Goal: Communication & Community: Answer question/provide support

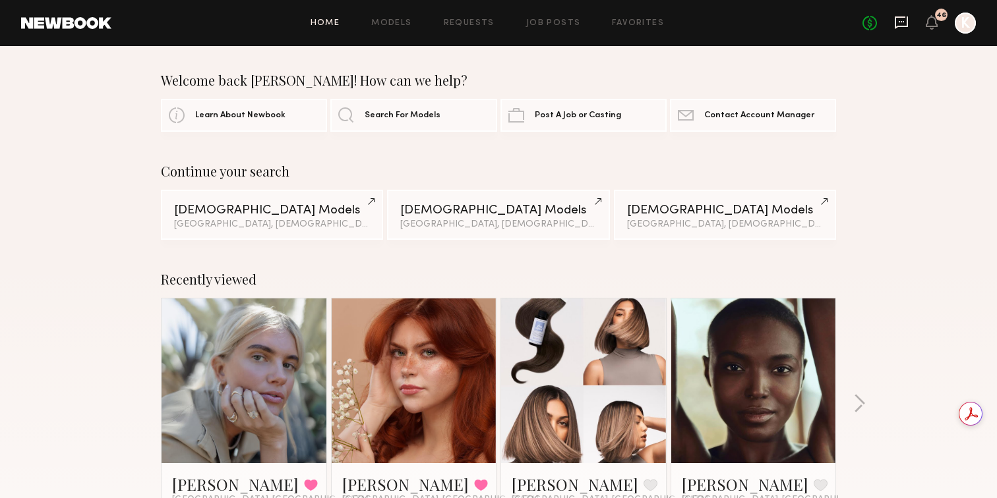
click at [905, 25] on icon at bounding box center [901, 22] width 13 height 13
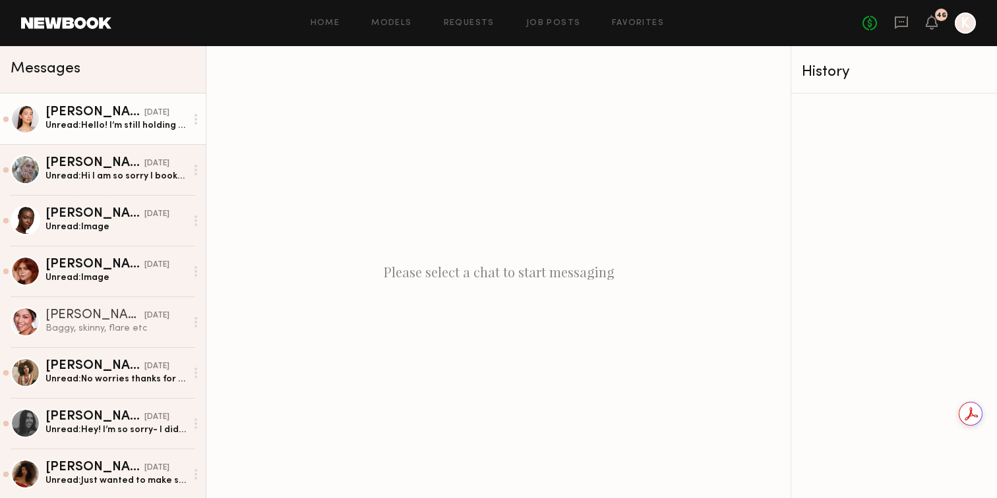
click at [117, 128] on div "Unread: Hello! I’m still holding 10/9 for the Oral Care Brand shoot - do you ha…" at bounding box center [115, 125] width 140 height 13
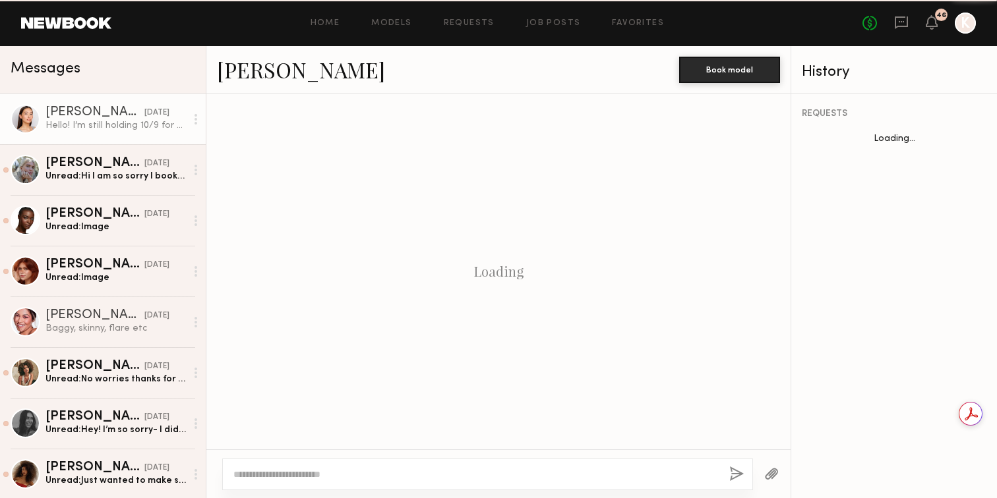
scroll to position [807, 0]
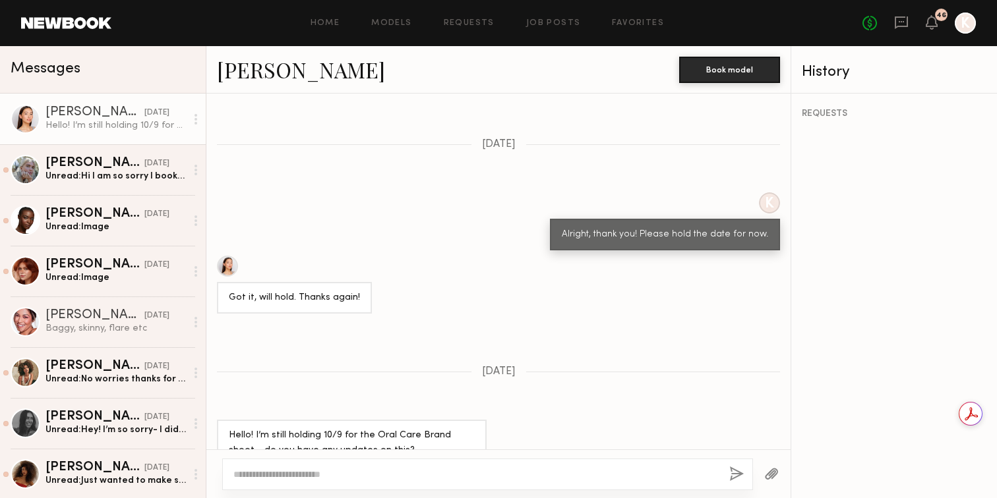
click at [343, 471] on textarea at bounding box center [475, 474] width 485 height 13
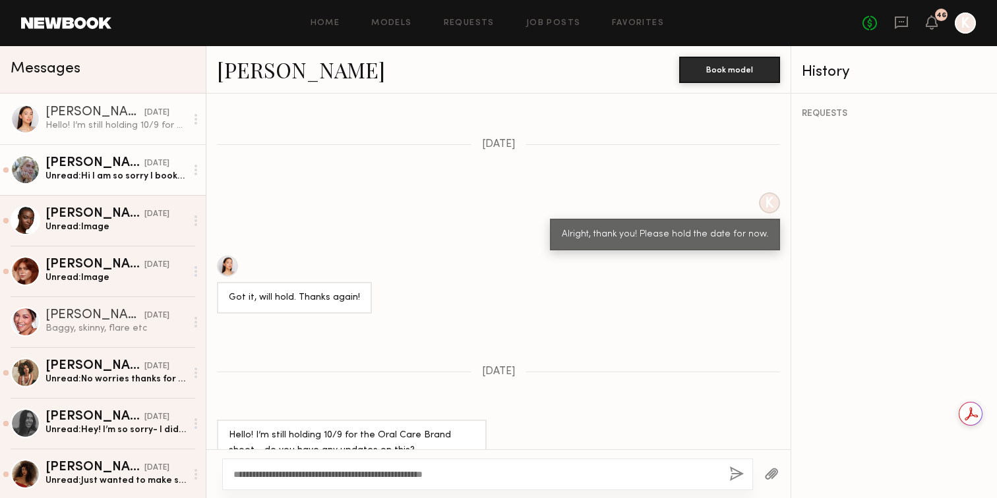
type textarea "**********"
click at [82, 161] on div "Katie B." at bounding box center [94, 163] width 99 height 13
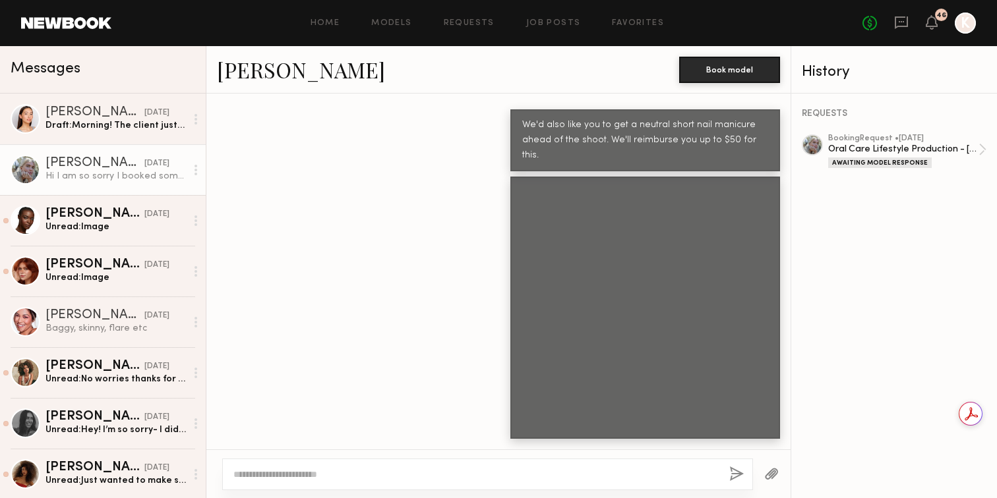
scroll to position [2392, 0]
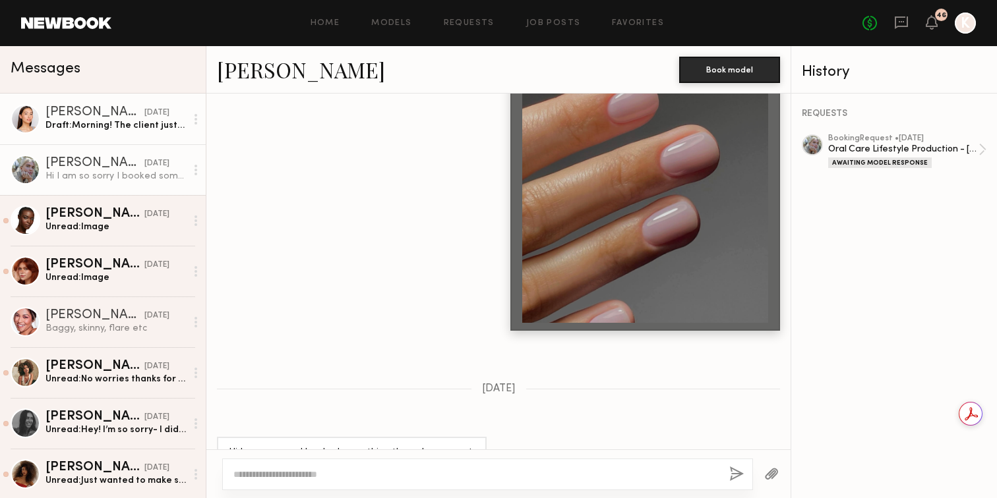
click at [111, 121] on div "Draft: Morning! The client just got back to us this morning and" at bounding box center [115, 125] width 140 height 13
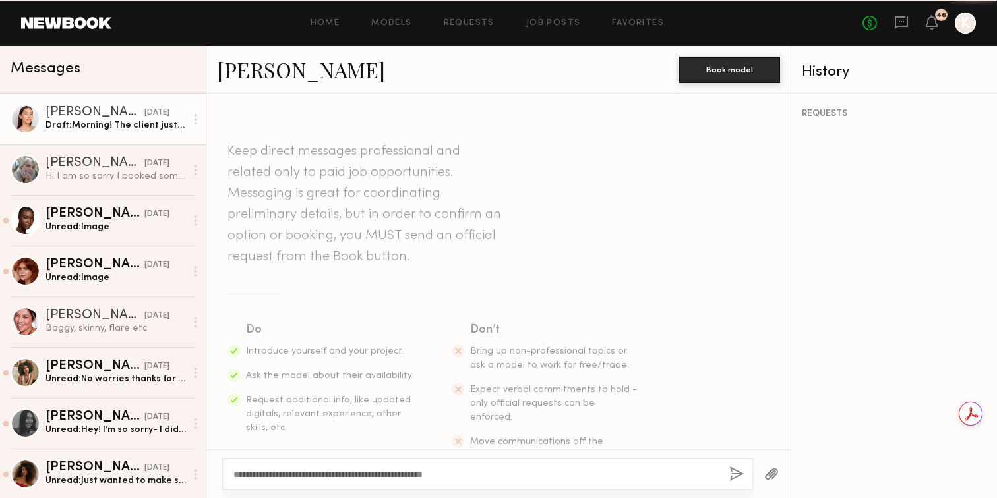
scroll to position [807, 0]
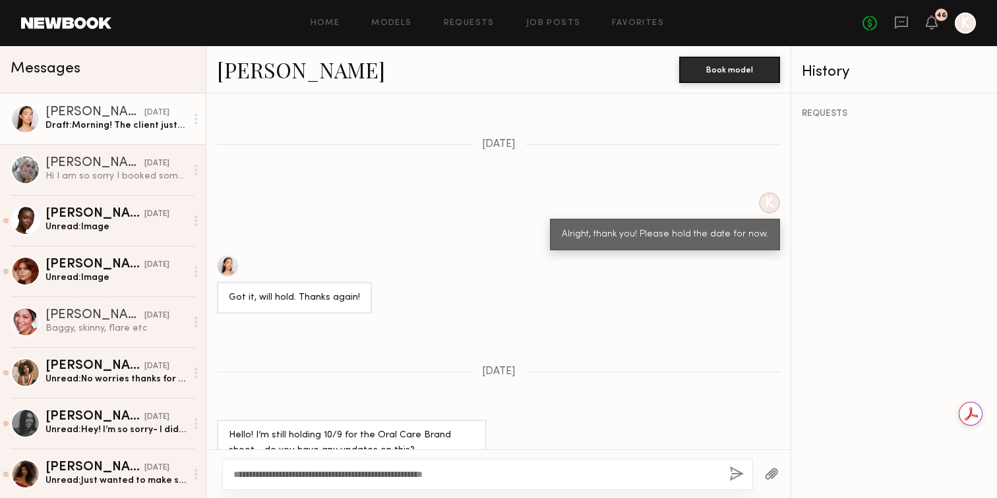
click at [480, 471] on textarea "**********" at bounding box center [475, 474] width 485 height 13
drag, startPoint x: 478, startPoint y: 474, endPoint x: 274, endPoint y: 475, distance: 204.4
type textarea "**********"
click at [738, 472] on button "button" at bounding box center [736, 475] width 15 height 16
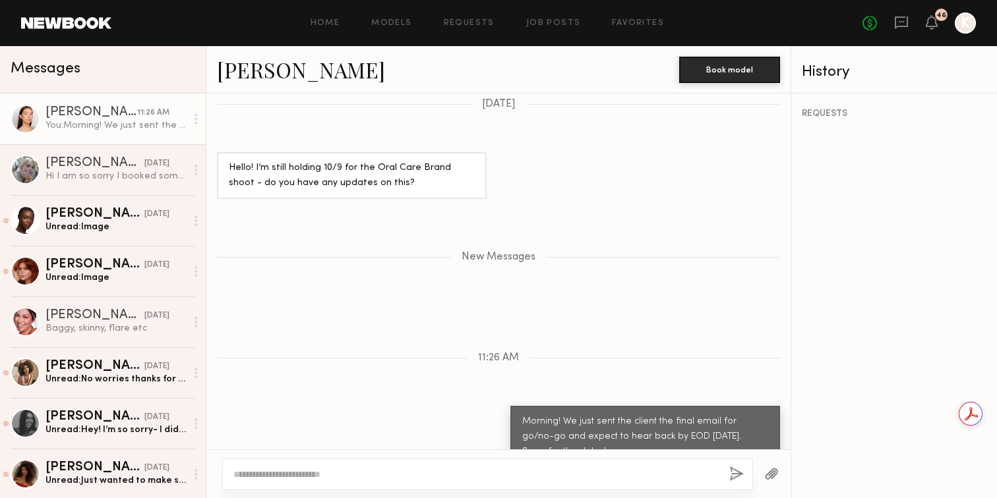
scroll to position [1157, 0]
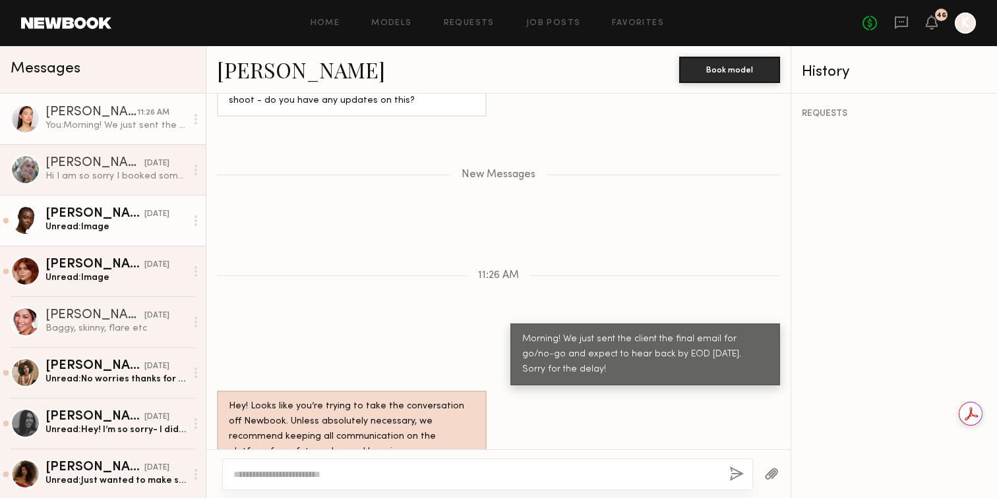
click at [113, 227] on div "Unread: Image" at bounding box center [115, 227] width 140 height 13
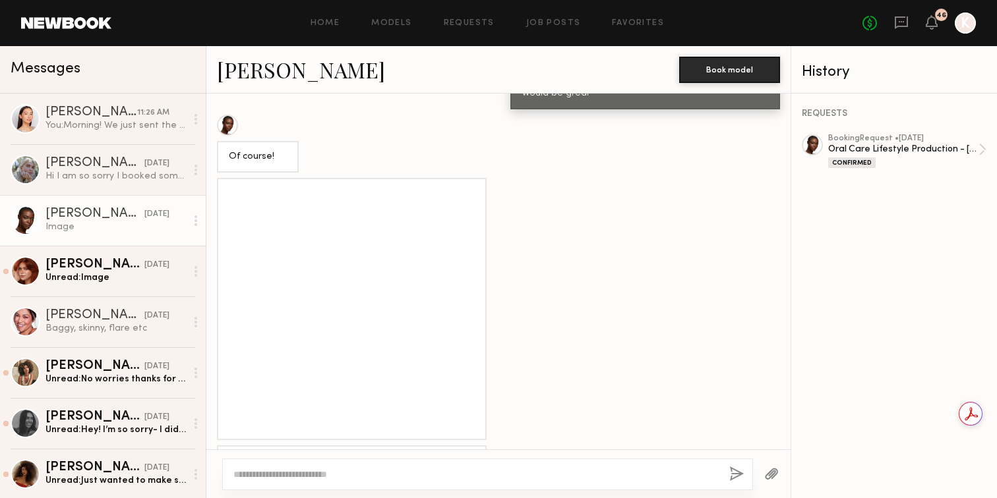
scroll to position [970, 0]
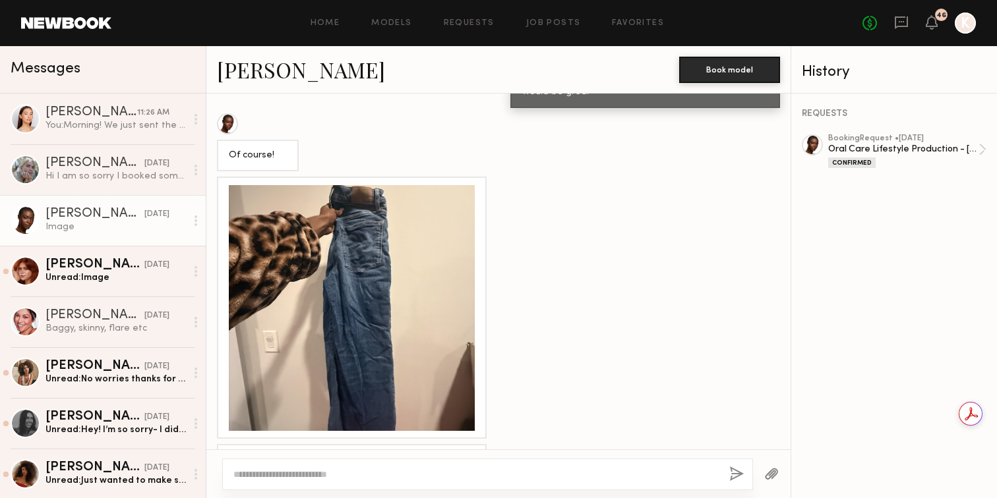
click at [196, 226] on div at bounding box center [196, 221] width 20 height 26
click at [161, 239] on div "Mark unread" at bounding box center [157, 247] width 96 height 30
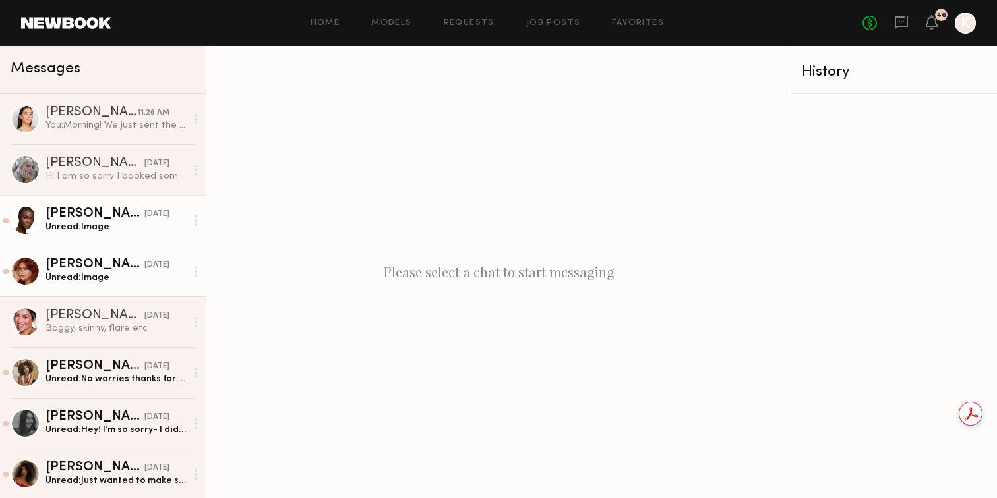
click at [105, 277] on div "Unread: Image" at bounding box center [115, 278] width 140 height 13
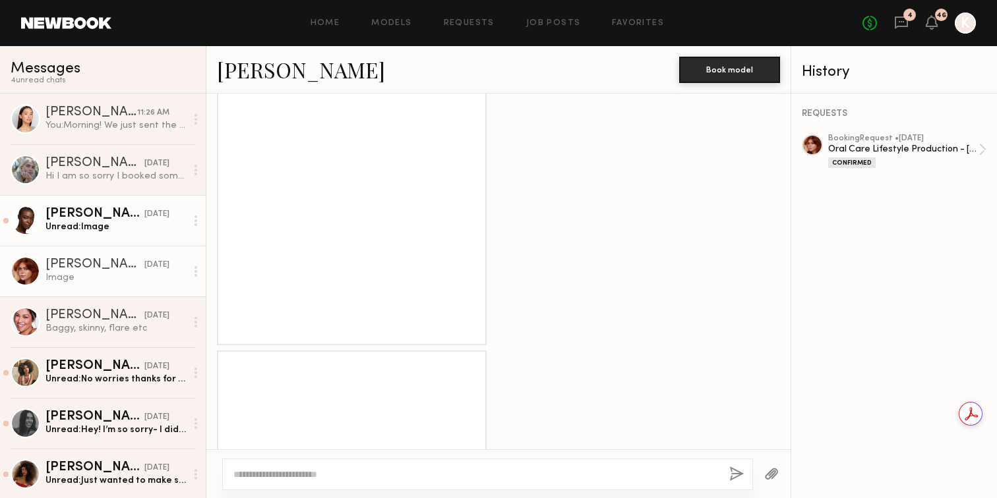
scroll to position [1490, 0]
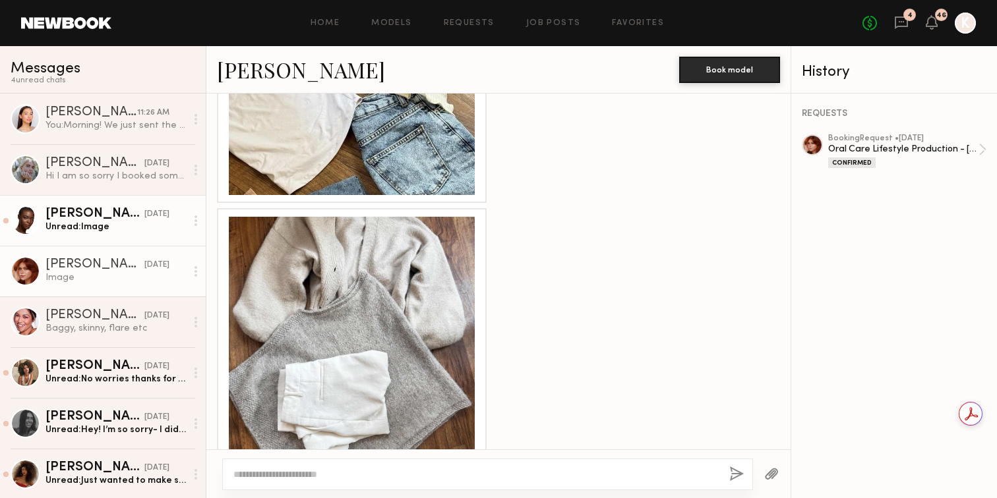
click at [196, 268] on circle at bounding box center [195, 267] width 3 height 3
click at [149, 297] on div "Mark unread" at bounding box center [157, 298] width 96 height 30
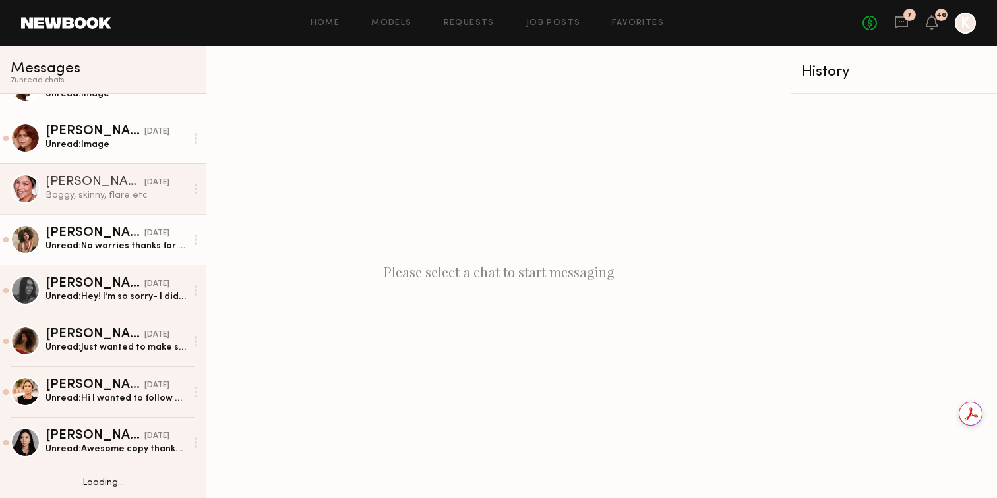
scroll to position [140, 0]
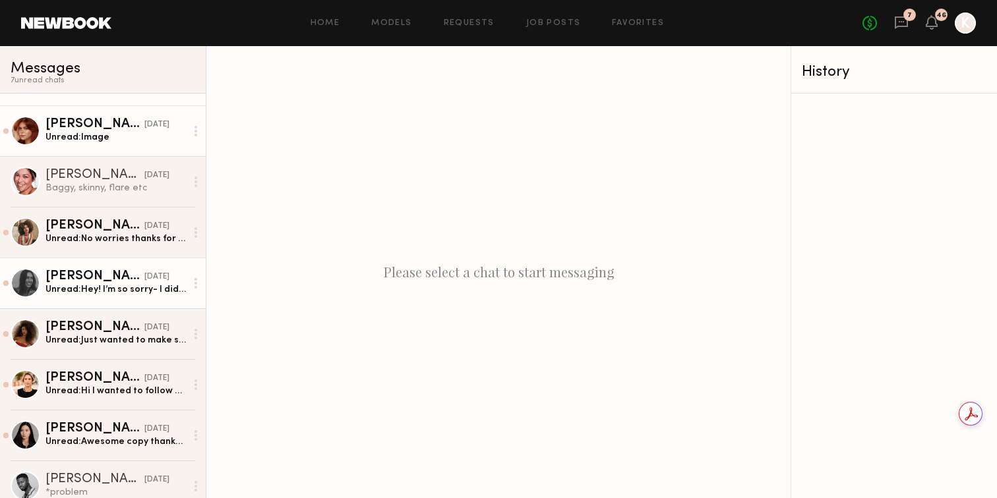
click at [127, 289] on div "Unread: Hey! I’m so sorry- I didn’t get a notification and missed this. If you’…" at bounding box center [115, 289] width 140 height 13
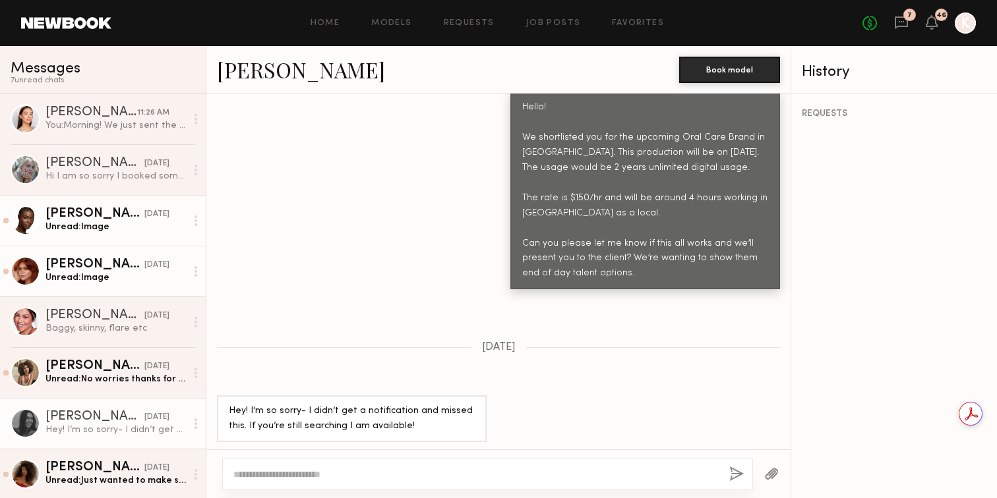
click at [390, 470] on textarea at bounding box center [475, 474] width 485 height 13
type textarea "**********"
click at [730, 480] on button "button" at bounding box center [736, 475] width 15 height 16
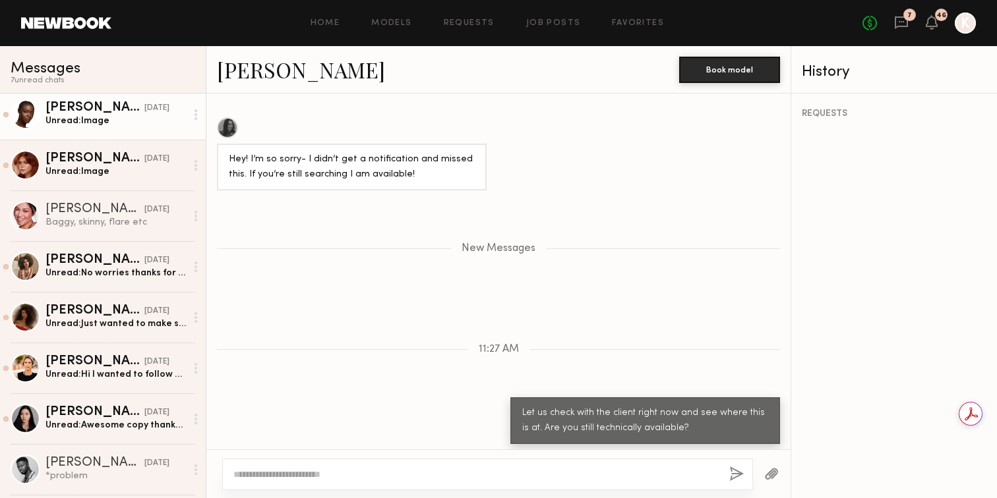
scroll to position [173, 0]
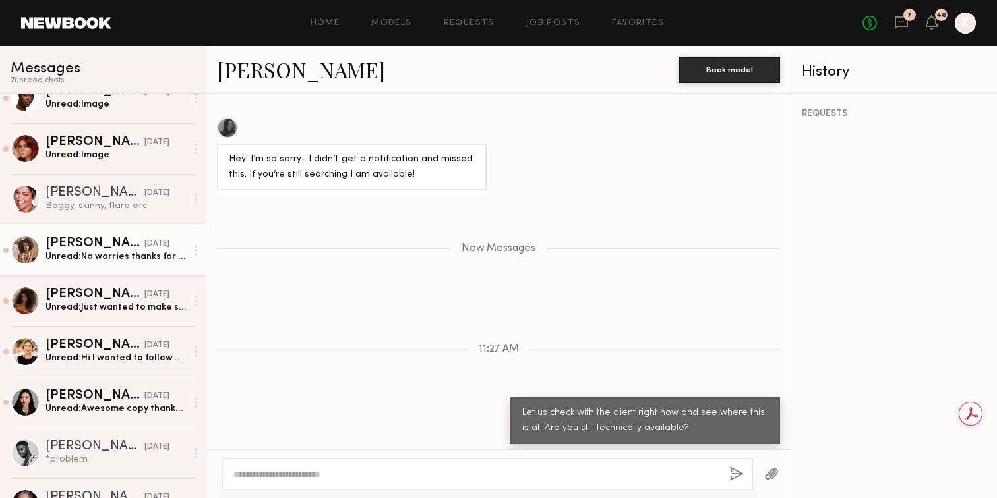
click at [107, 257] on div "Unread: No worries thanks for the uodate!" at bounding box center [115, 257] width 140 height 13
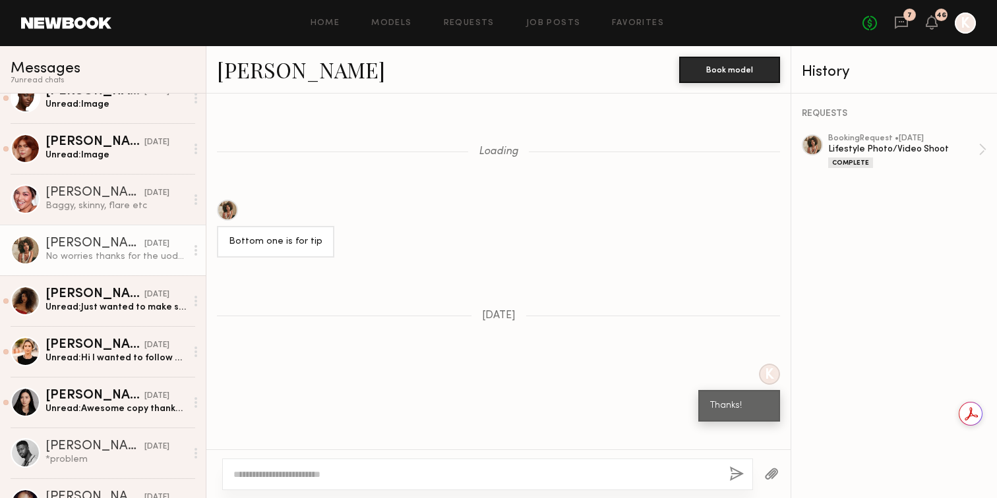
scroll to position [1214, 0]
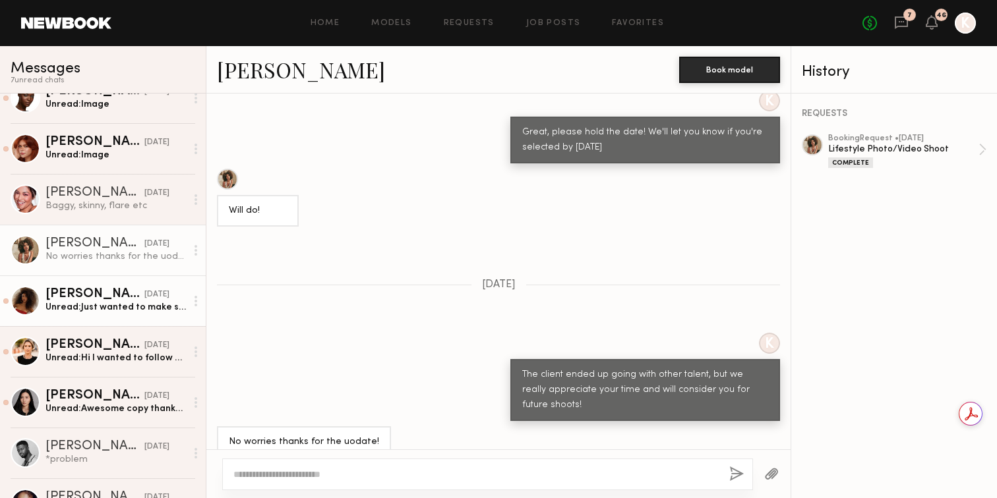
click at [103, 299] on div "Christina S." at bounding box center [94, 294] width 99 height 13
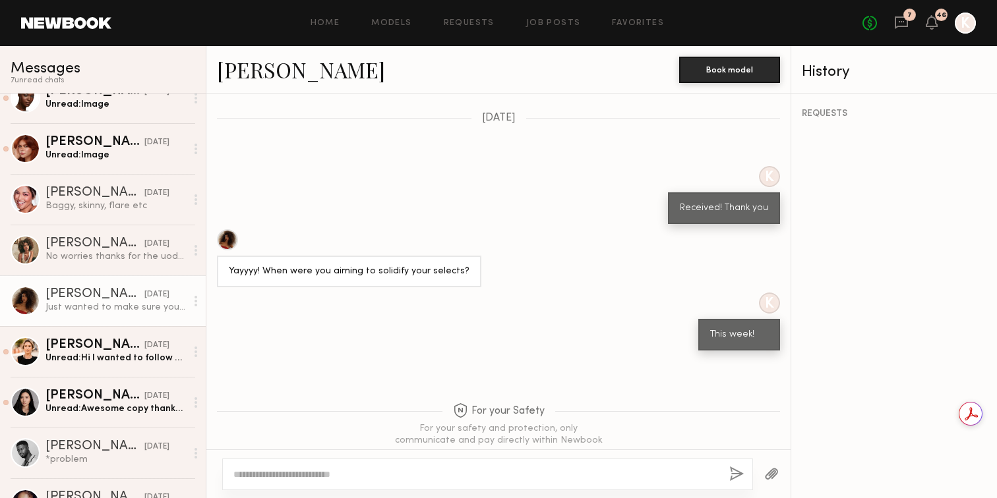
scroll to position [1087, 0]
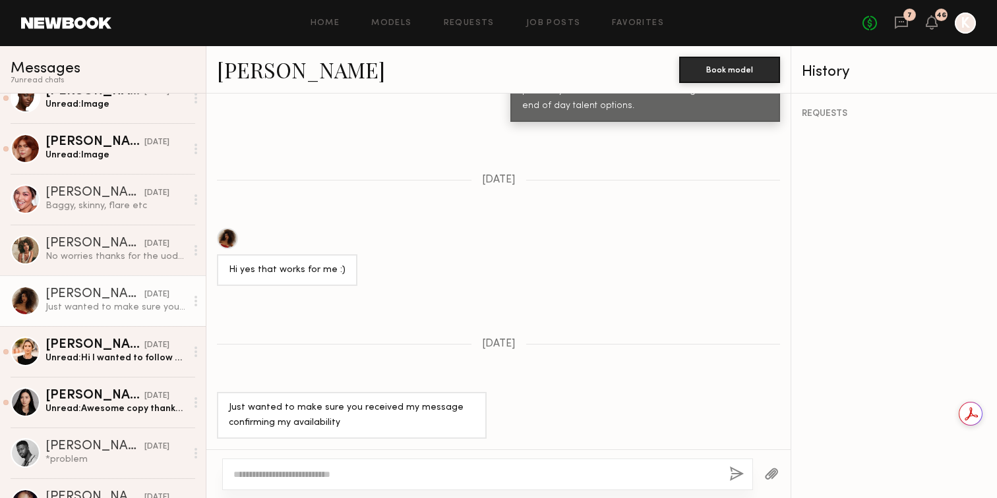
click at [330, 469] on textarea at bounding box center [475, 474] width 485 height 13
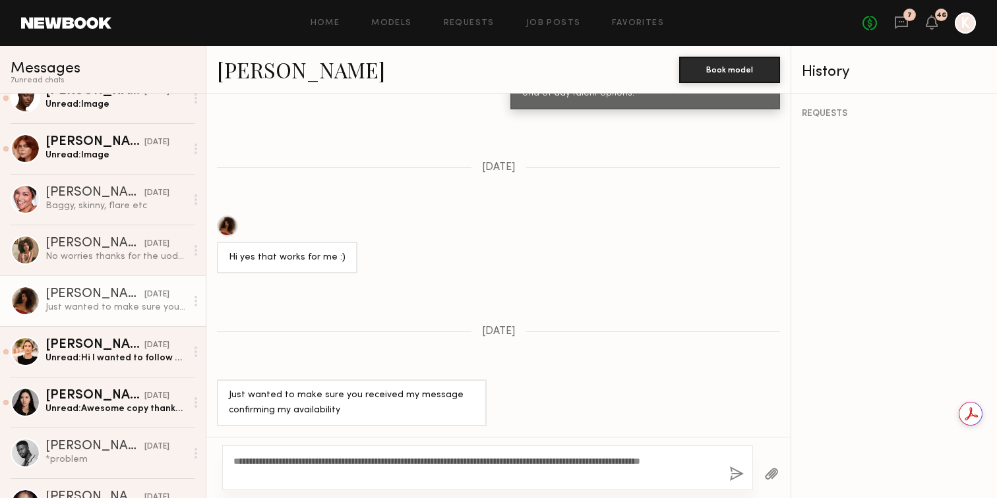
type textarea "**********"
click at [732, 471] on button "button" at bounding box center [736, 475] width 15 height 16
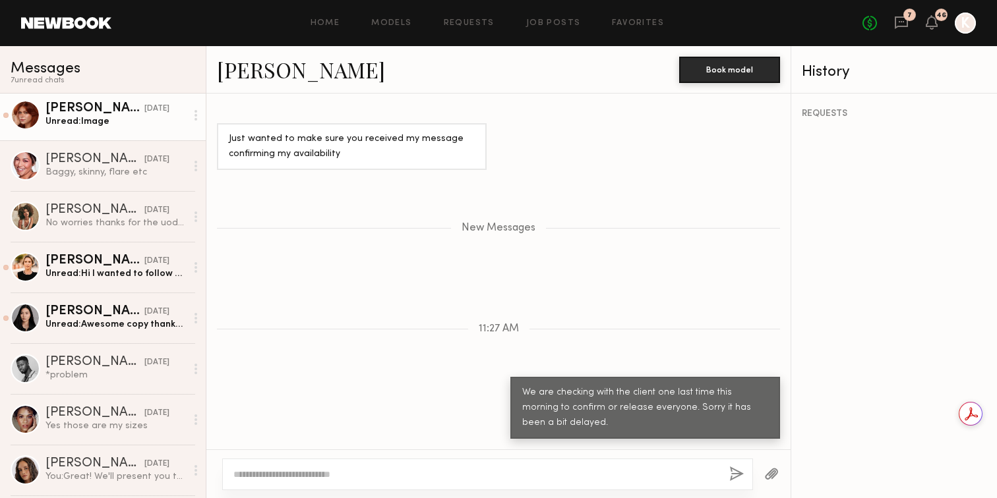
scroll to position [280, 0]
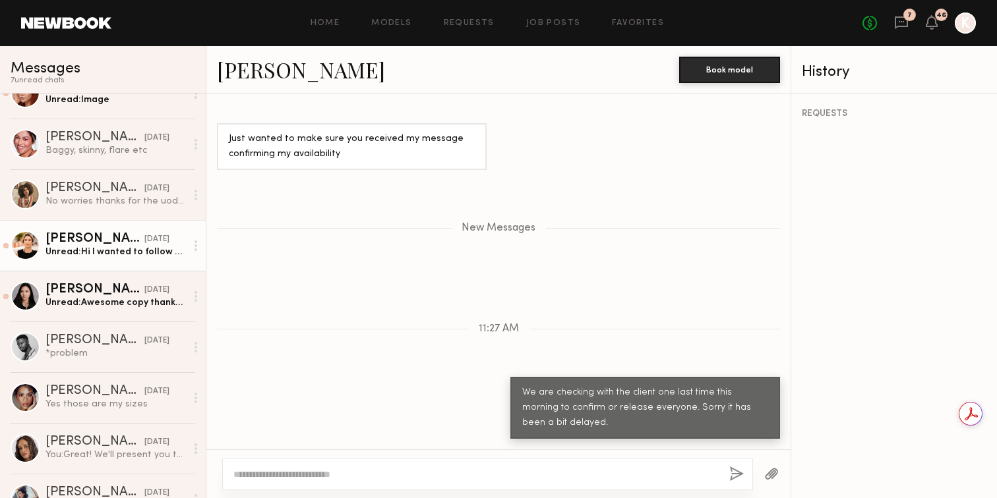
click at [102, 254] on div "Unread: Hi I wanted to follow up on this casting, thank you!" at bounding box center [115, 252] width 140 height 13
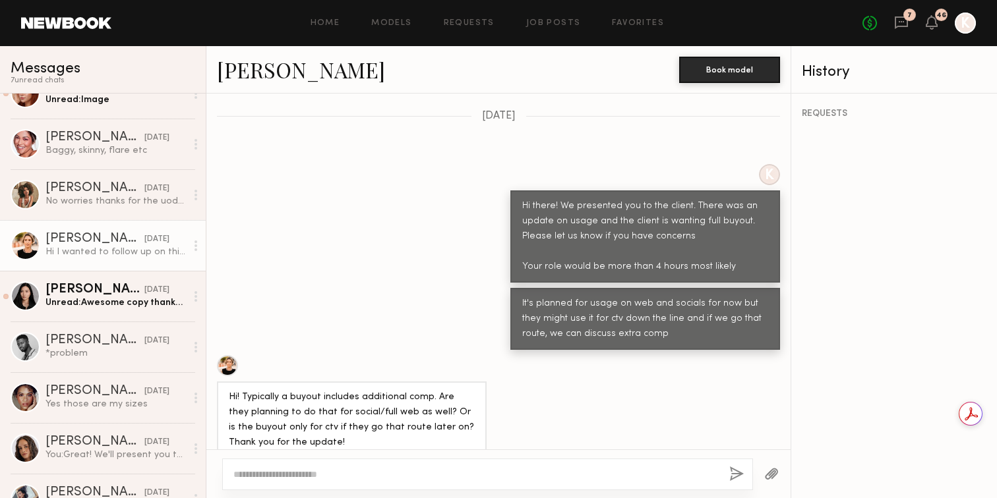
scroll to position [1470, 0]
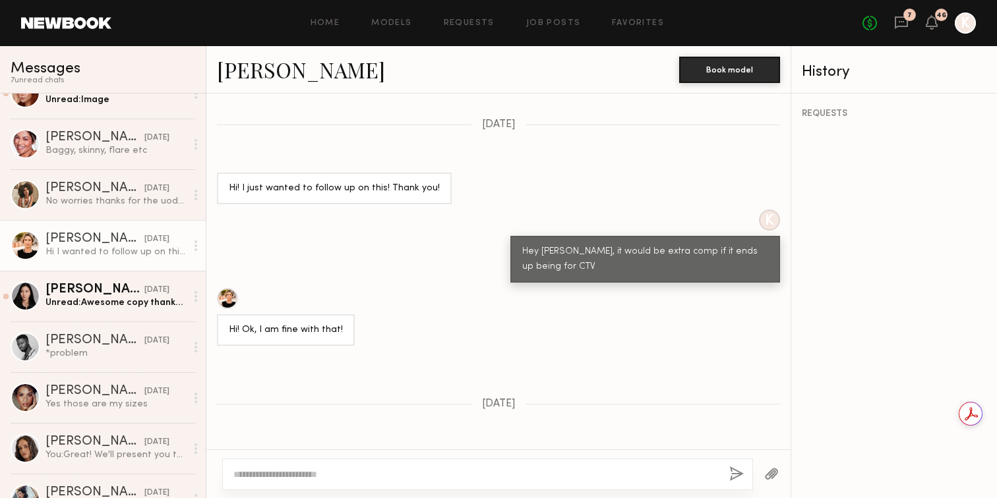
click at [423, 477] on textarea at bounding box center [475, 474] width 485 height 13
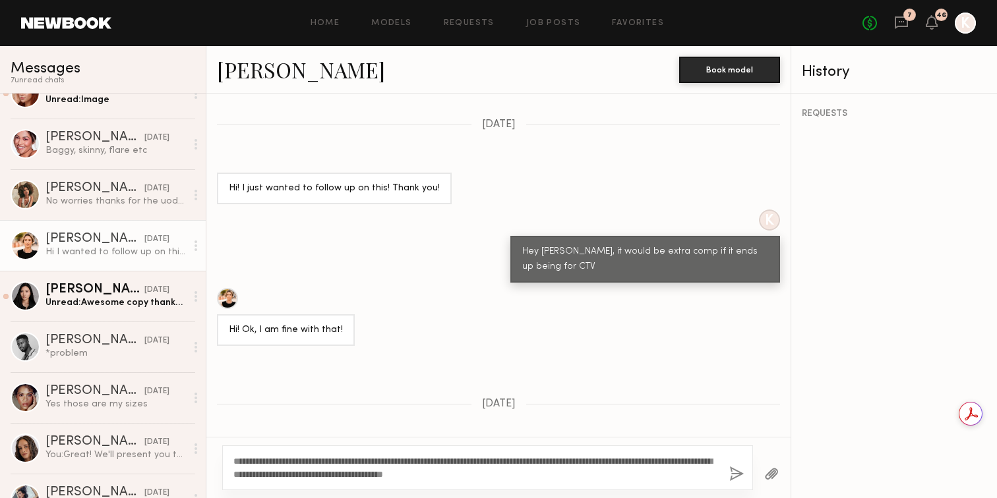
type textarea "**********"
click at [734, 470] on button "button" at bounding box center [736, 475] width 15 height 16
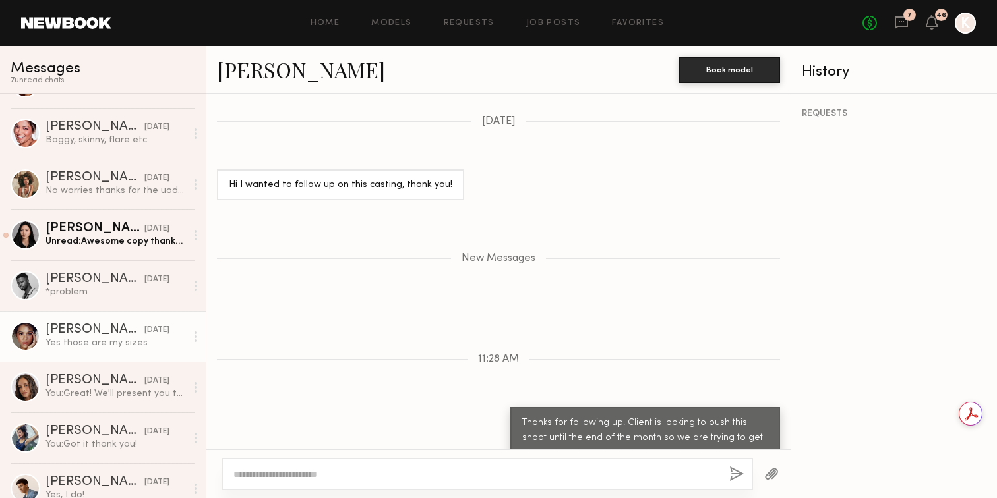
scroll to position [328, 0]
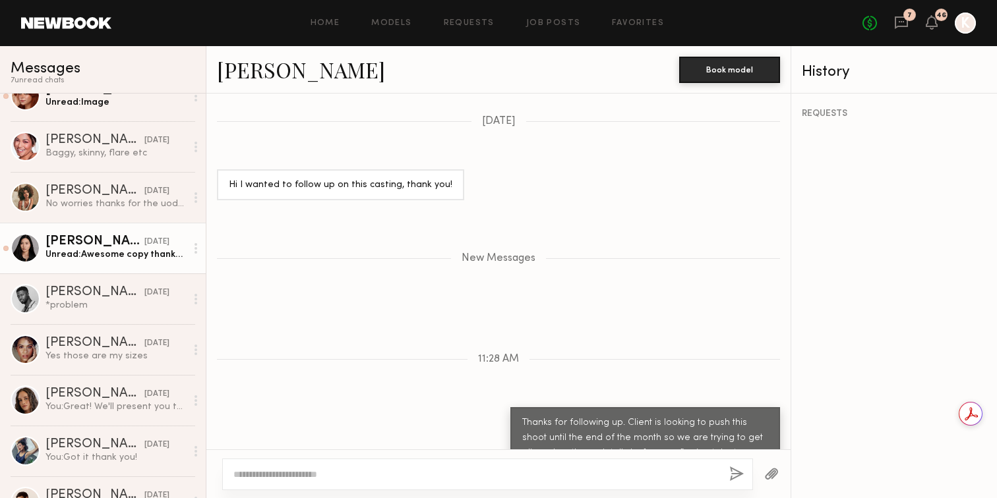
click at [101, 258] on div "Unread: Awesome copy thankyou!" at bounding box center [115, 255] width 140 height 13
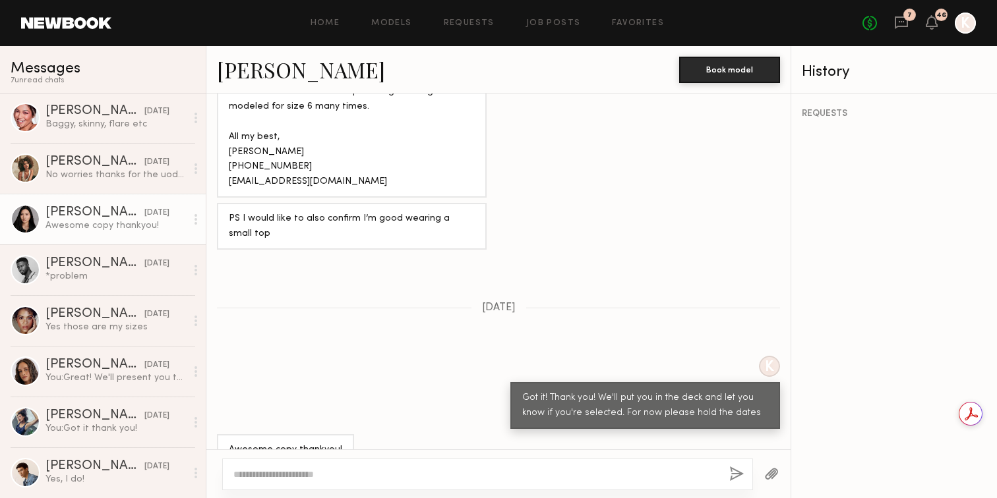
scroll to position [349, 0]
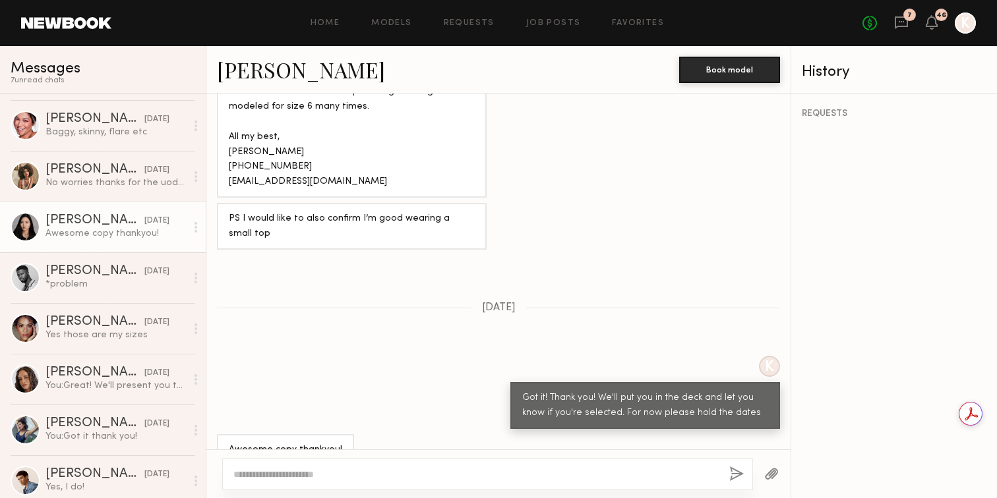
click at [194, 227] on circle at bounding box center [195, 227] width 3 height 3
click at [165, 252] on div "Mark unread" at bounding box center [157, 254] width 96 height 30
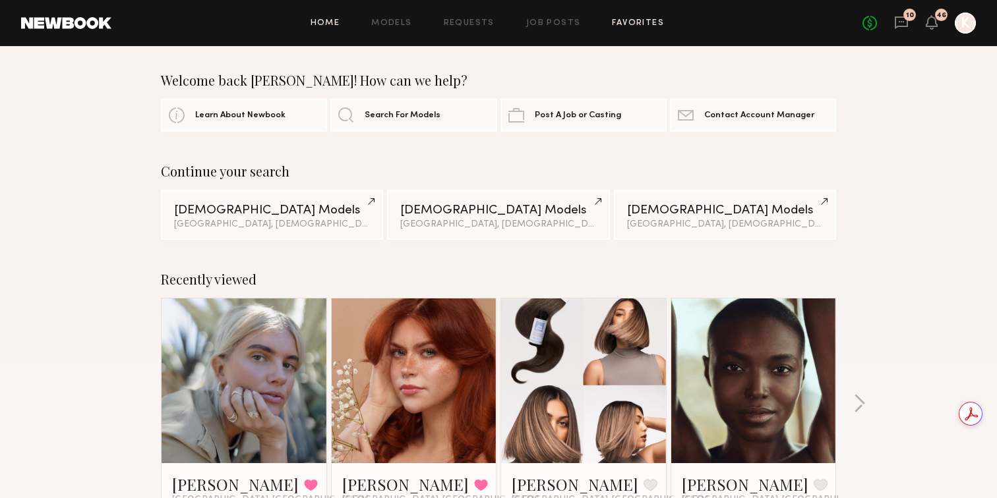
click at [624, 22] on link "Favorites" at bounding box center [638, 23] width 52 height 9
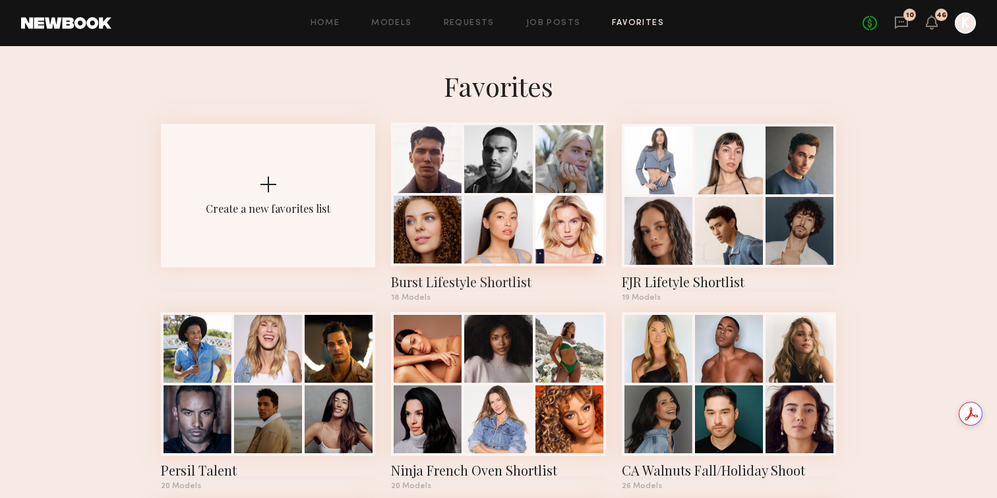
click at [467, 209] on div at bounding box center [498, 230] width 68 height 68
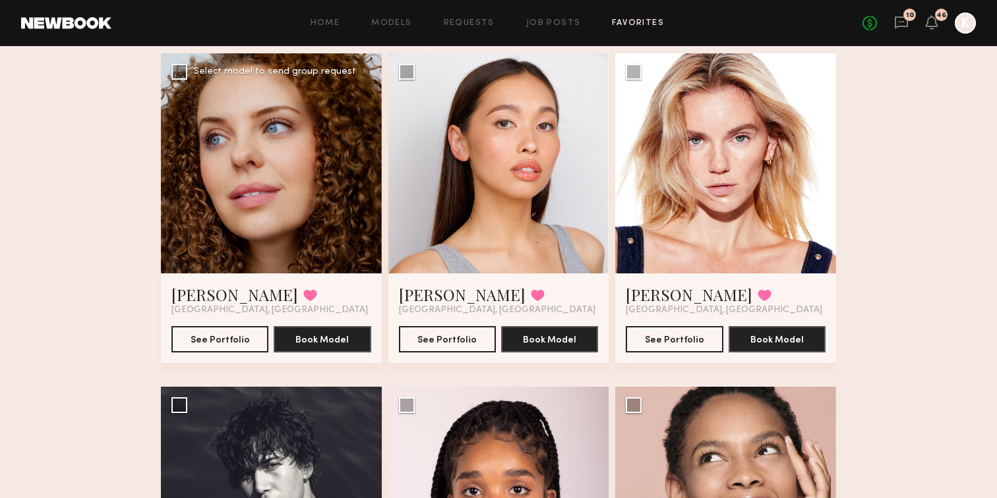
scroll to position [423, 0]
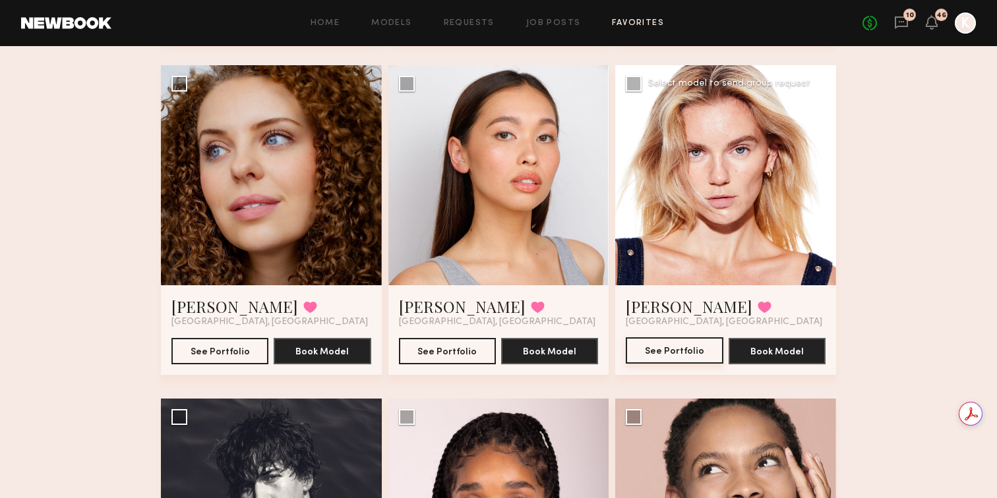
click at [685, 351] on button "See Portfolio" at bounding box center [674, 351] width 97 height 26
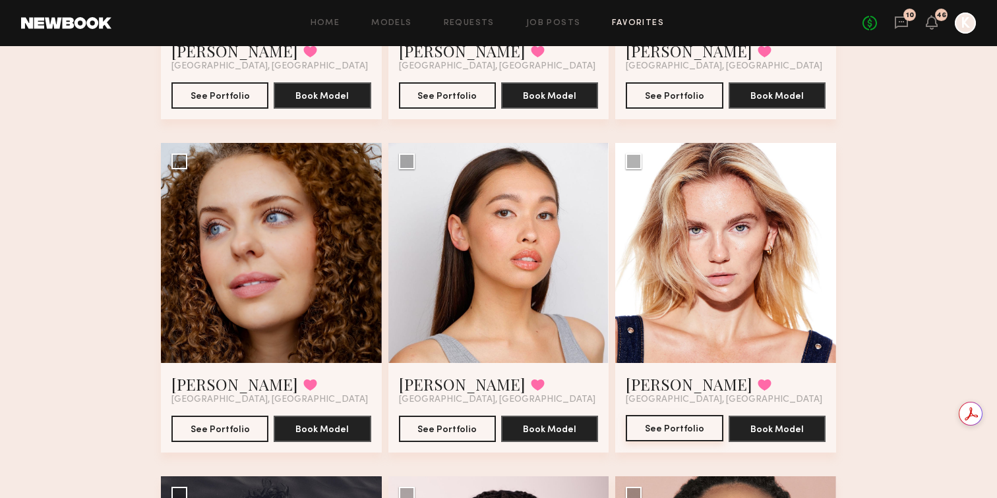
scroll to position [358, 0]
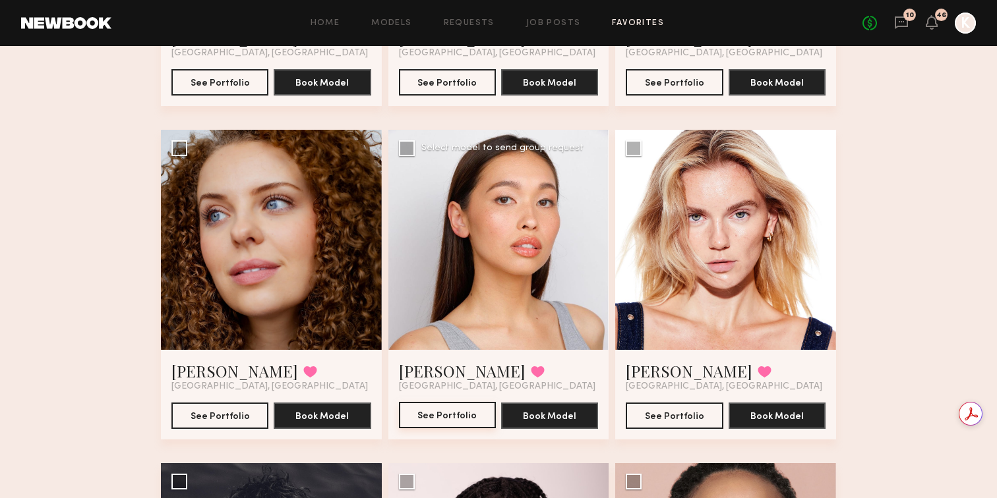
click at [430, 421] on button "See Portfolio" at bounding box center [447, 415] width 97 height 26
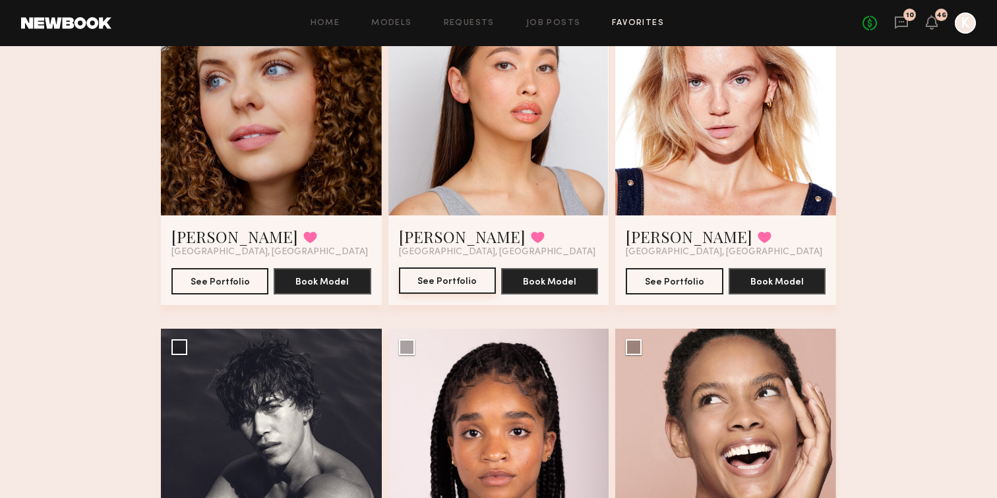
scroll to position [0, 0]
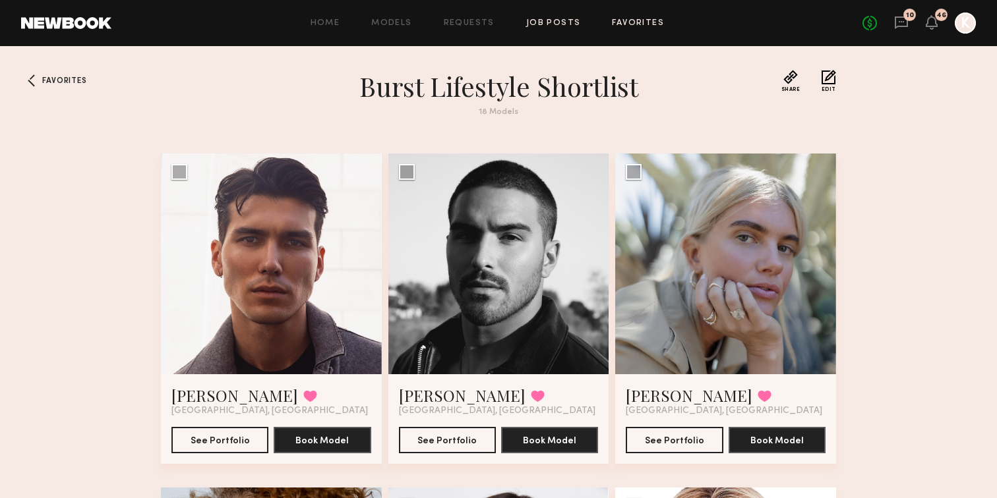
click at [552, 23] on link "Job Posts" at bounding box center [553, 23] width 55 height 9
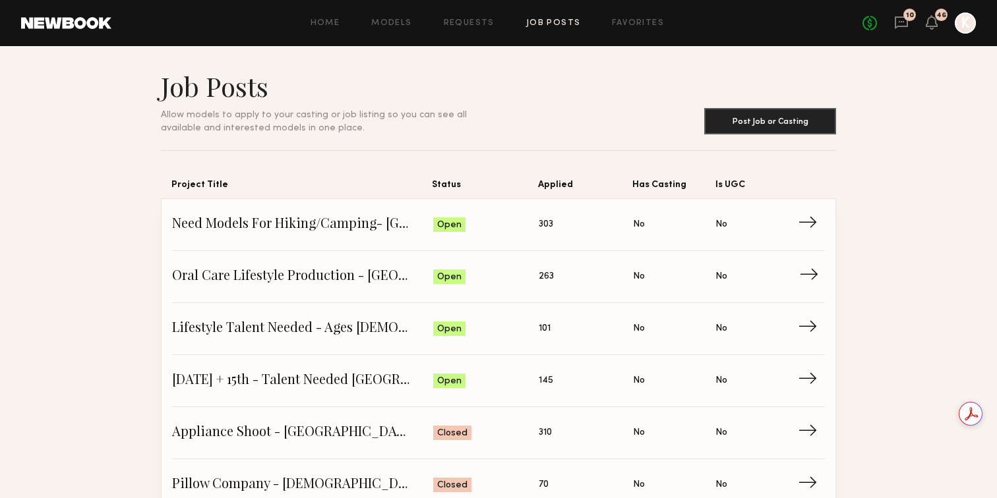
click at [283, 270] on span "Oral Care Lifestyle Production - San Diego" at bounding box center [302, 277] width 261 height 20
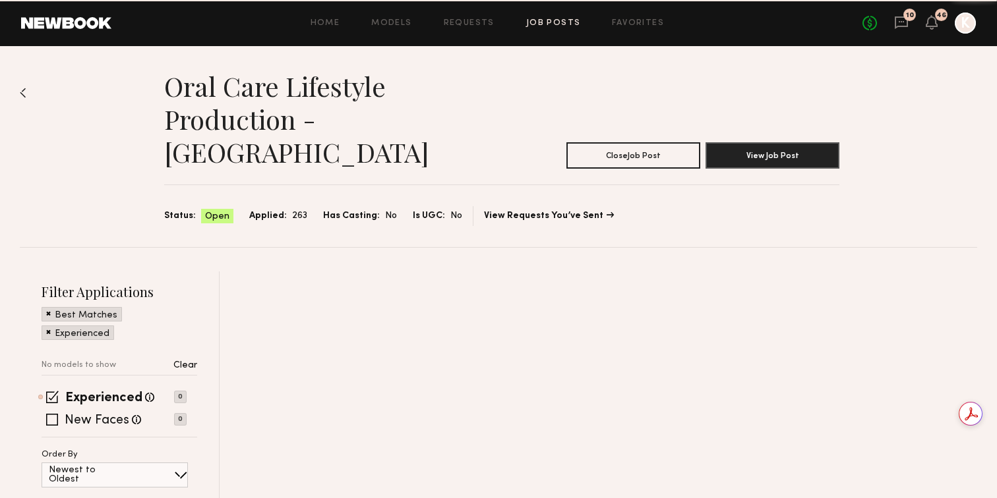
click at [283, 272] on div at bounding box center [598, 461] width 757 height 378
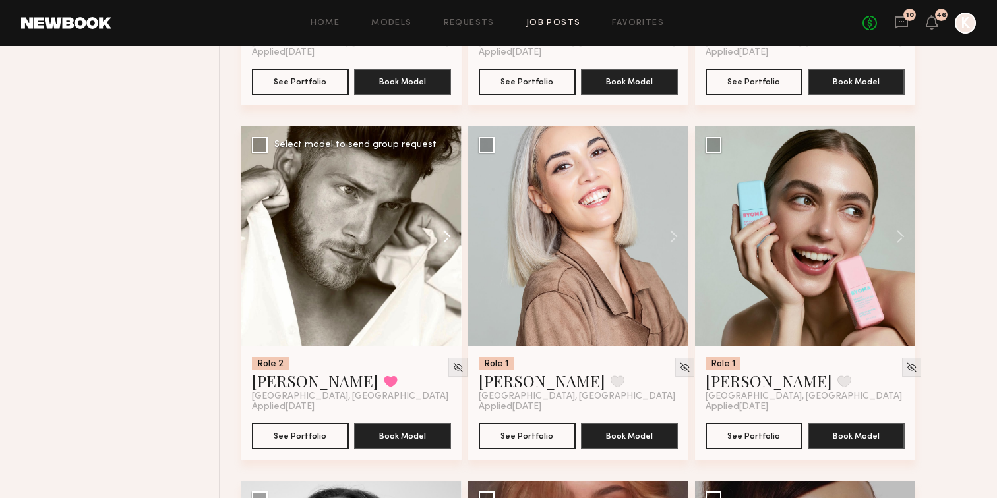
scroll to position [853, 0]
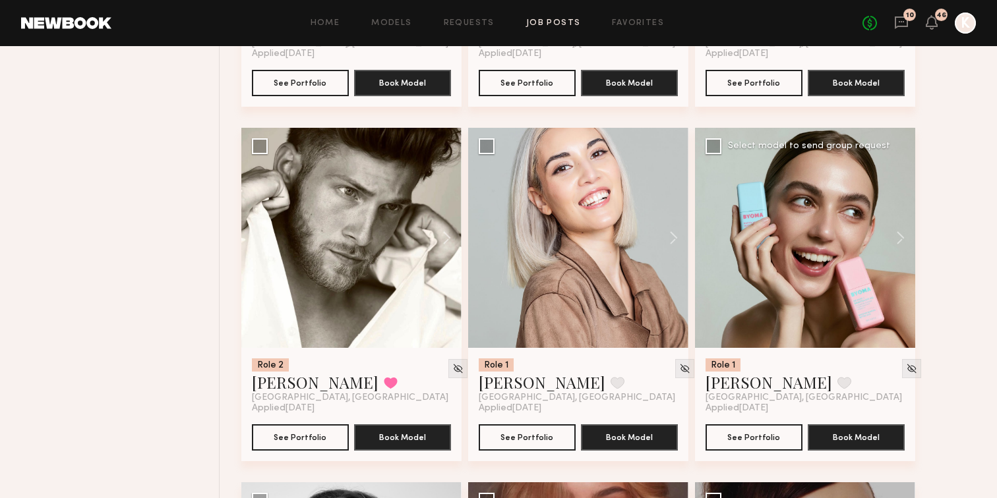
click at [792, 204] on div at bounding box center [805, 238] width 220 height 220
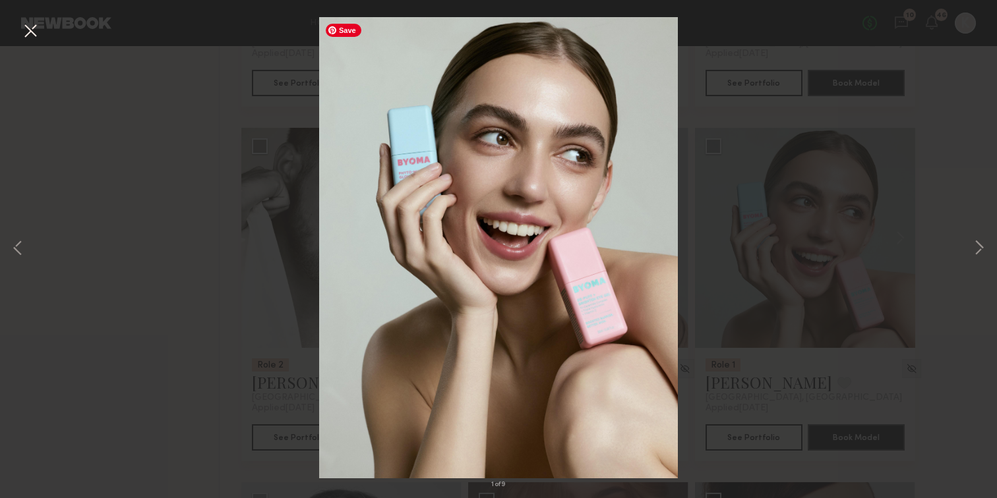
click at [787, 235] on div "1 of 9" at bounding box center [498, 249] width 997 height 498
click at [30, 32] on button at bounding box center [30, 32] width 21 height 24
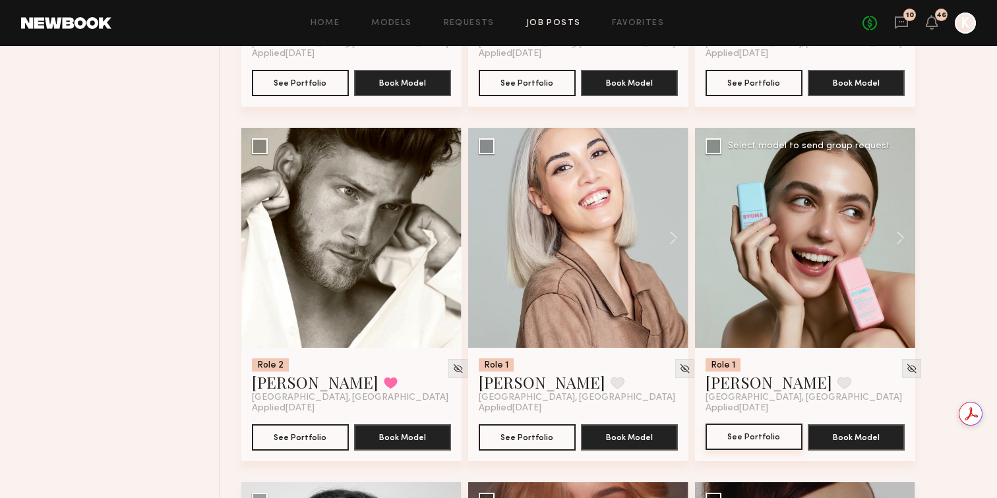
click at [744, 424] on button "See Portfolio" at bounding box center [753, 437] width 97 height 26
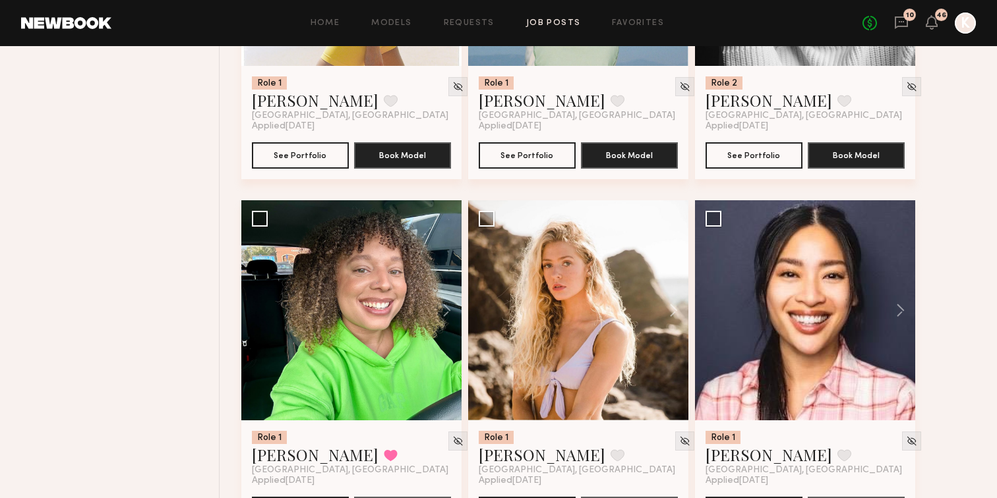
scroll to position [2546, 0]
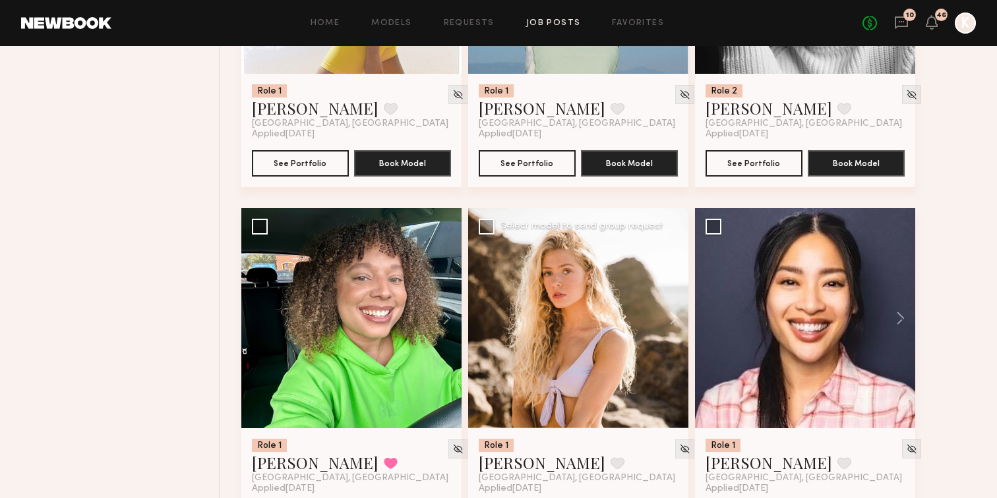
click at [608, 288] on div at bounding box center [578, 318] width 220 height 220
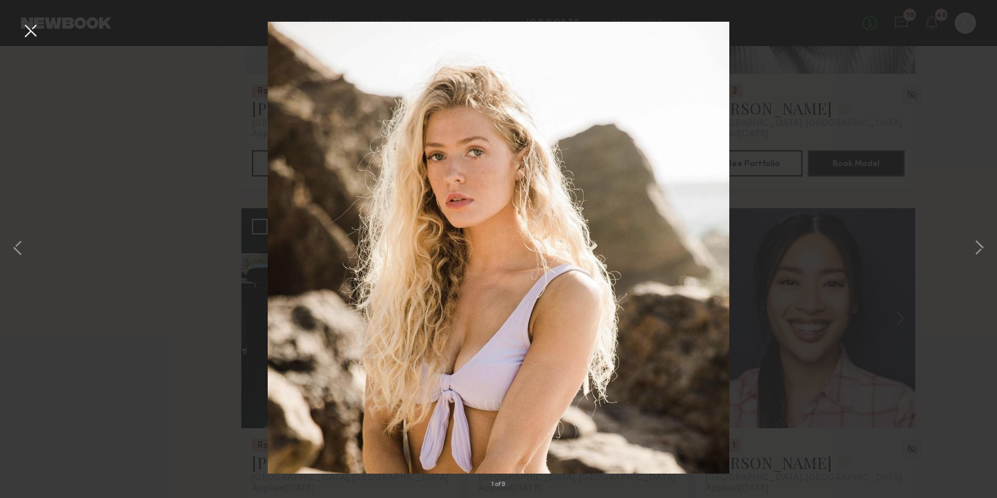
click at [608, 288] on div "1 of 9" at bounding box center [498, 249] width 997 height 498
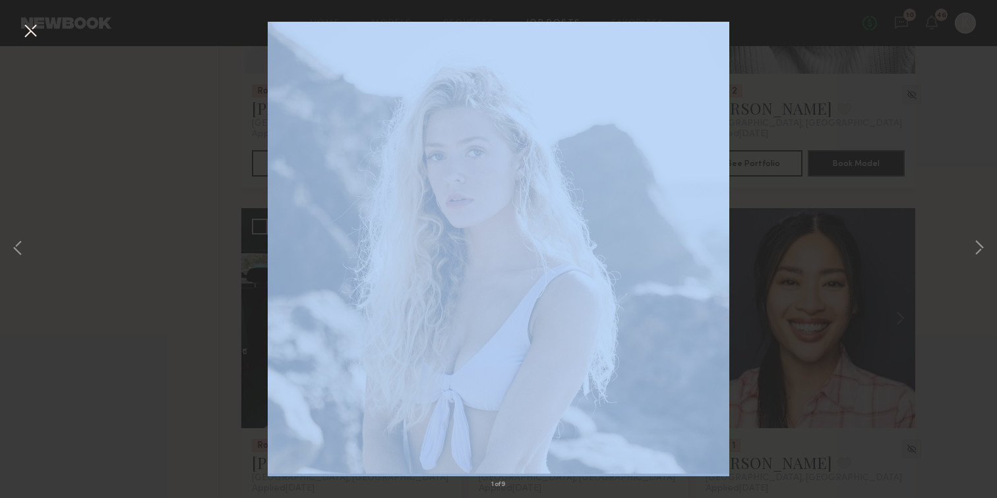
click at [30, 36] on button at bounding box center [30, 32] width 21 height 24
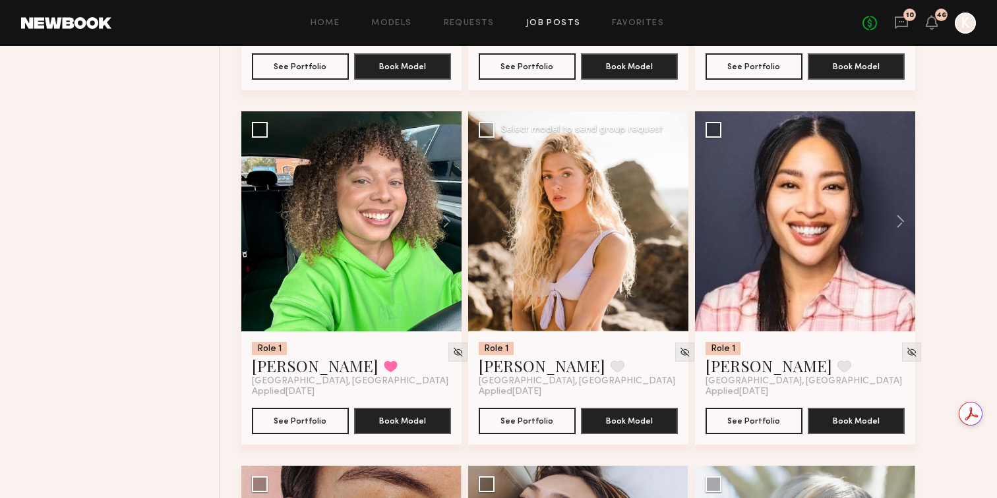
scroll to position [2683, 0]
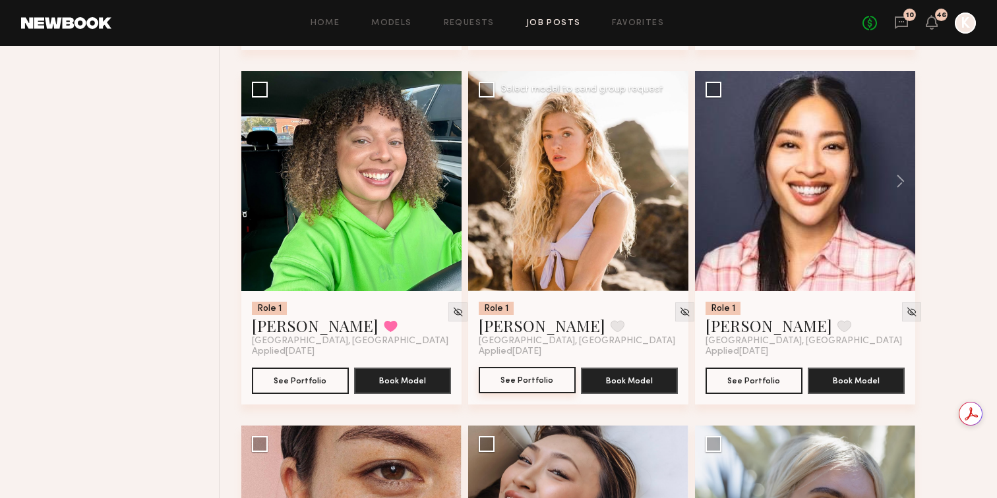
click at [519, 367] on button "See Portfolio" at bounding box center [527, 380] width 97 height 26
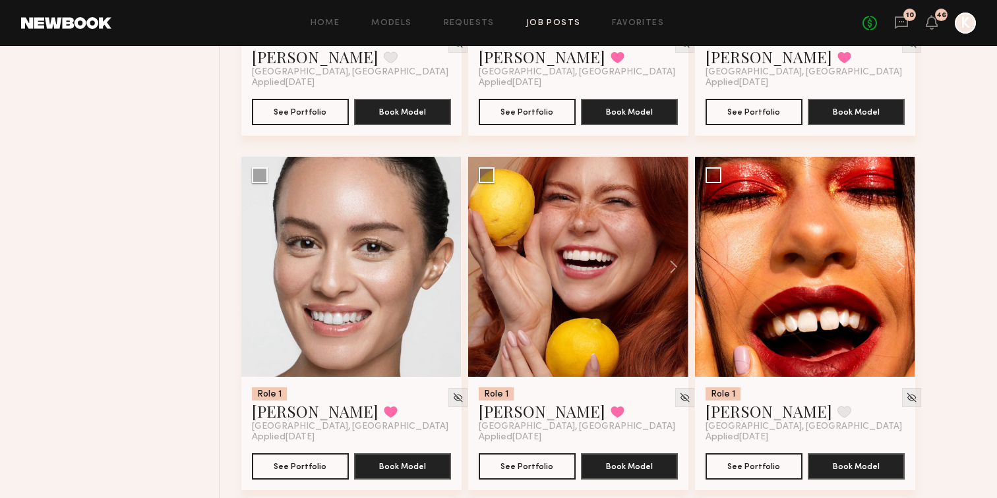
scroll to position [6855, 0]
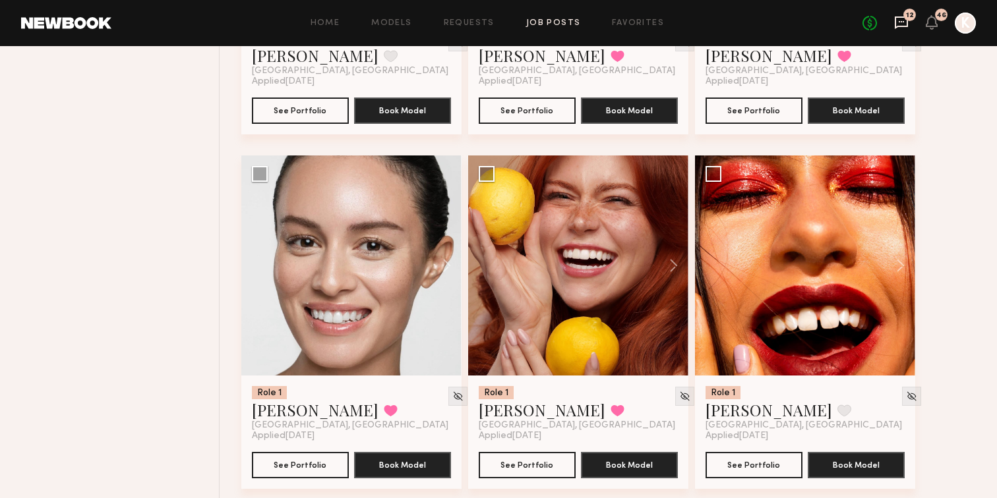
click at [899, 18] on icon at bounding box center [901, 22] width 15 height 15
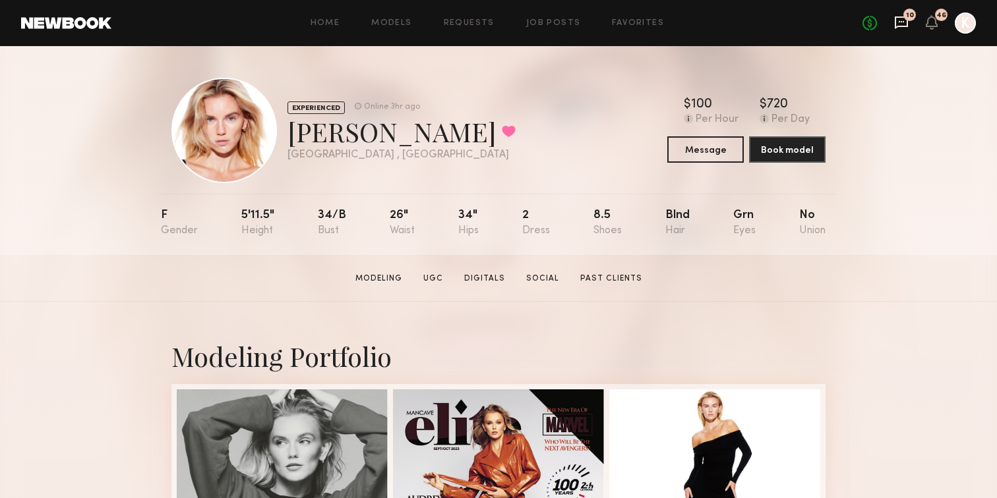
click at [902, 27] on icon at bounding box center [901, 22] width 13 height 13
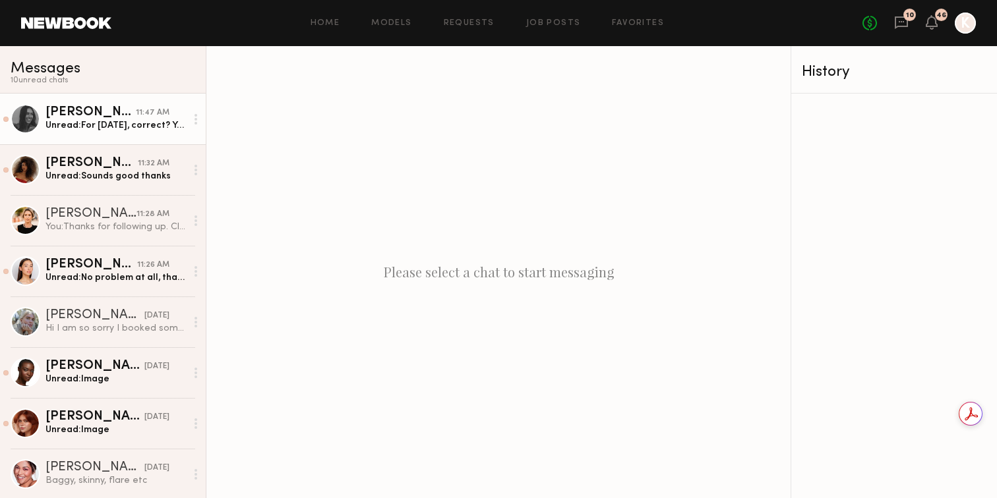
click at [117, 118] on div "Lauren G." at bounding box center [90, 112] width 90 height 13
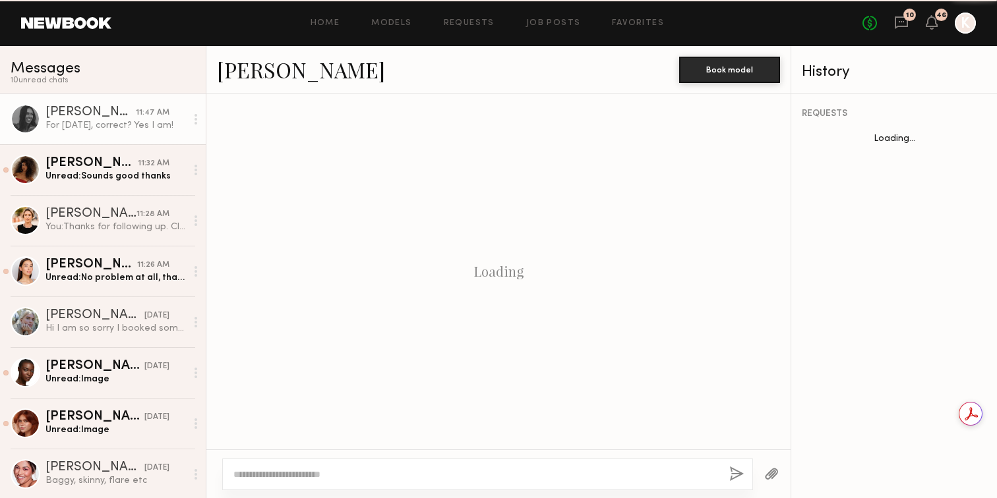
scroll to position [1057, 0]
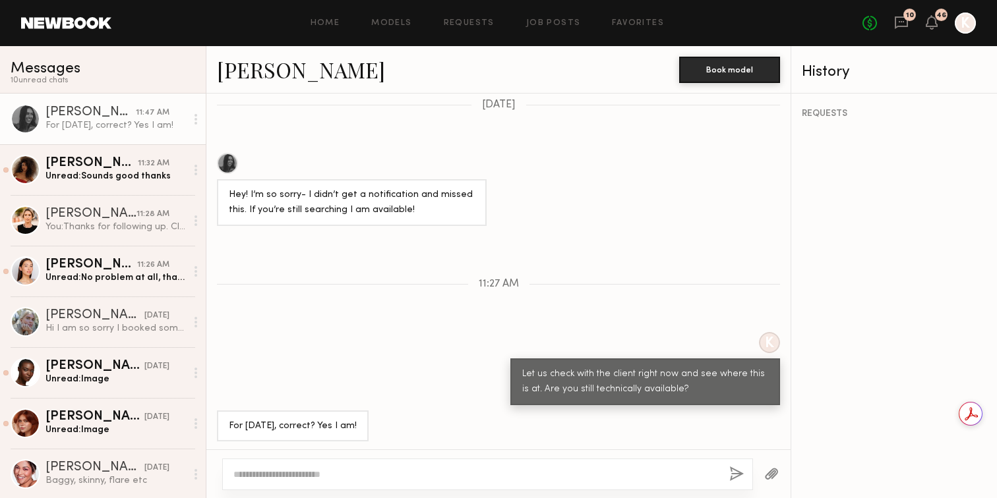
click at [196, 119] on circle at bounding box center [195, 119] width 3 height 3
click at [174, 140] on div "Mark unread" at bounding box center [157, 146] width 96 height 30
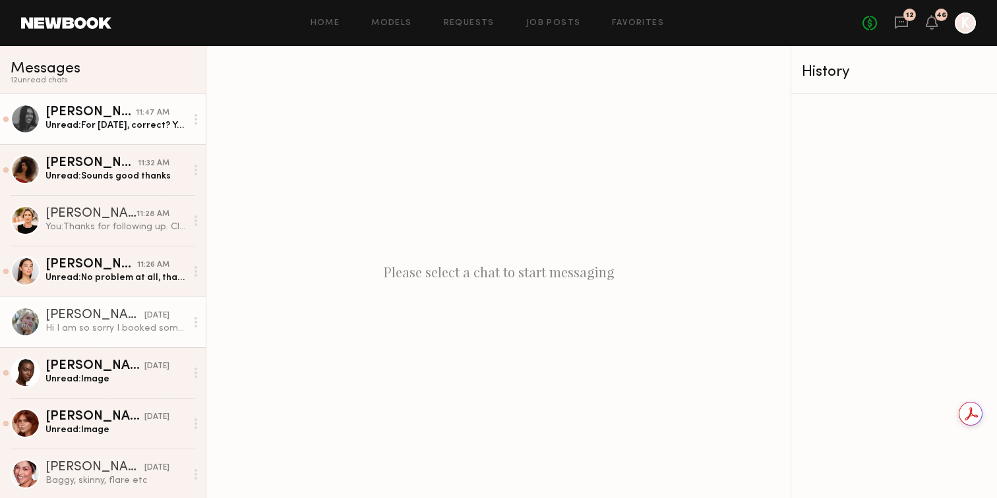
click at [93, 331] on div "Hi I am so sorry I booked something through my agent and tried breaking the con…" at bounding box center [115, 328] width 140 height 13
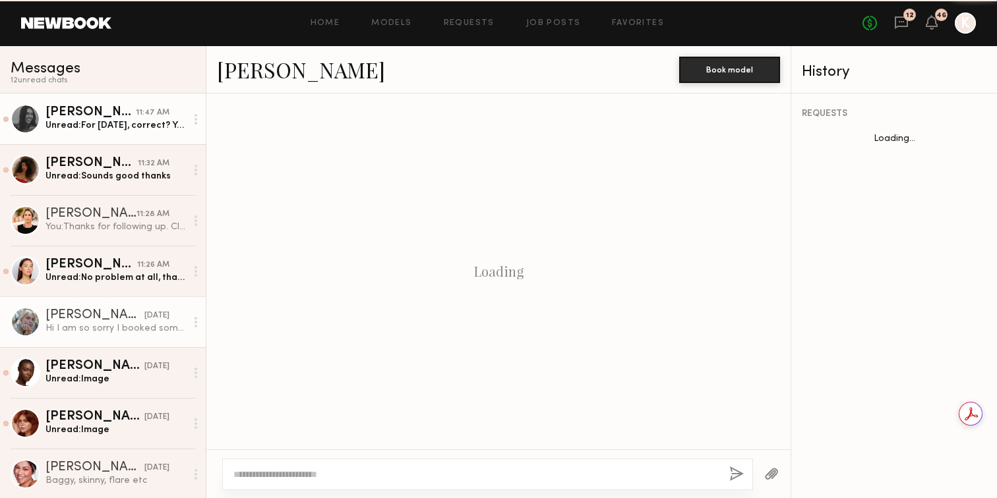
scroll to position [868, 0]
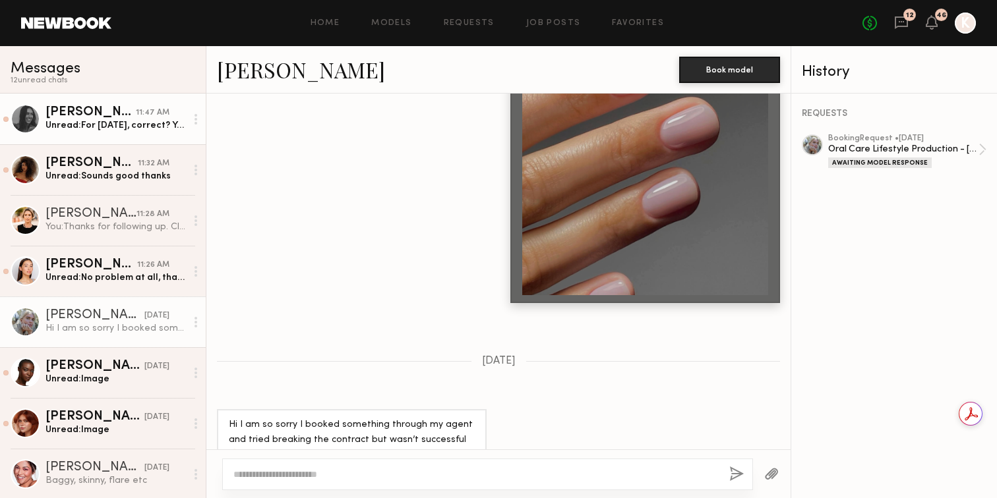
click at [320, 473] on textarea at bounding box center [475, 474] width 485 height 13
type textarea "**********"
click at [730, 475] on button "button" at bounding box center [736, 475] width 15 height 16
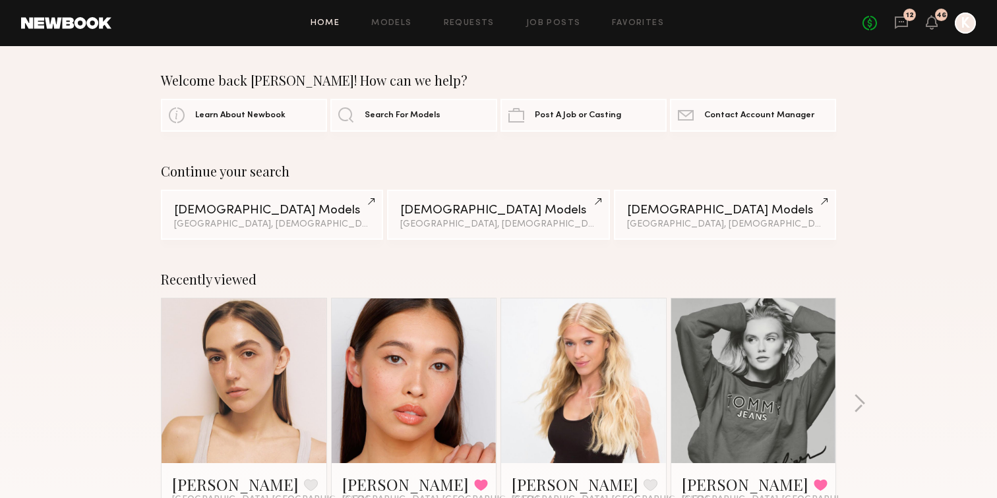
scroll to position [39, 0]
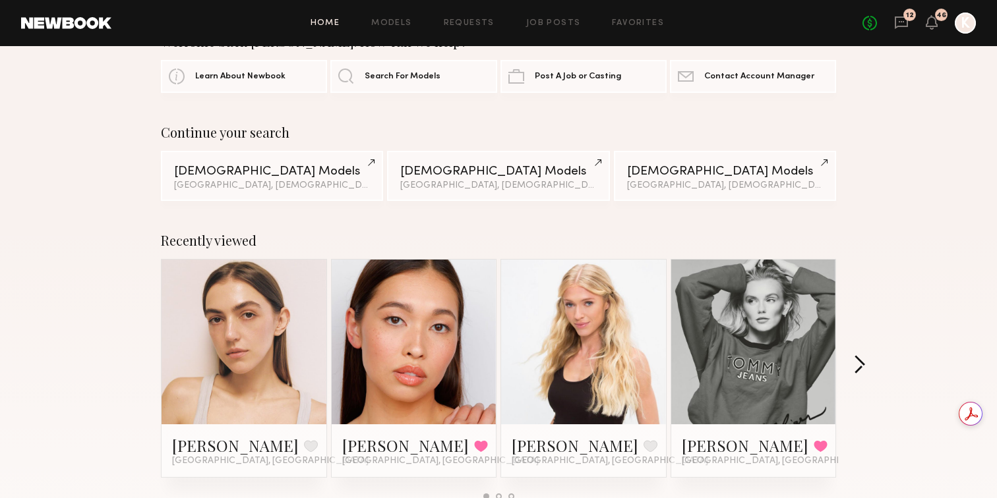
click at [862, 363] on button "button" at bounding box center [859, 366] width 13 height 22
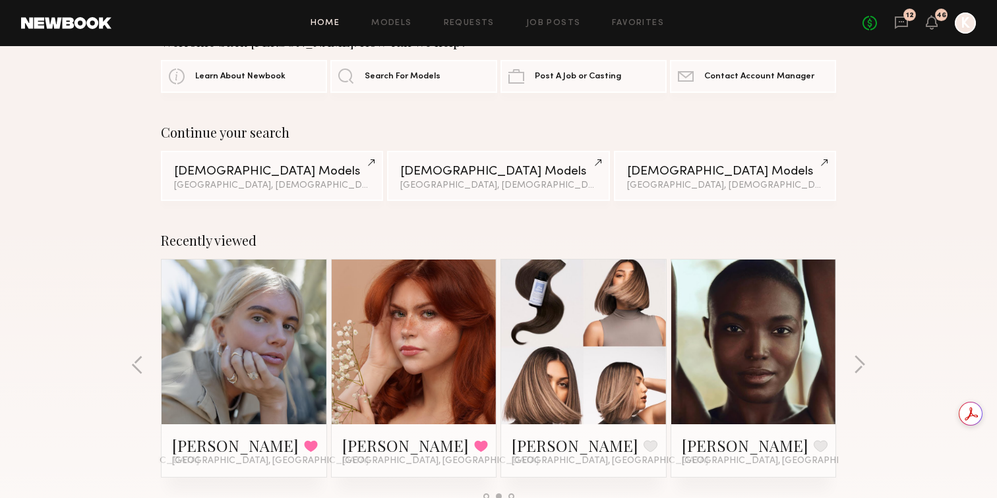
click at [246, 339] on link at bounding box center [244, 342] width 80 height 165
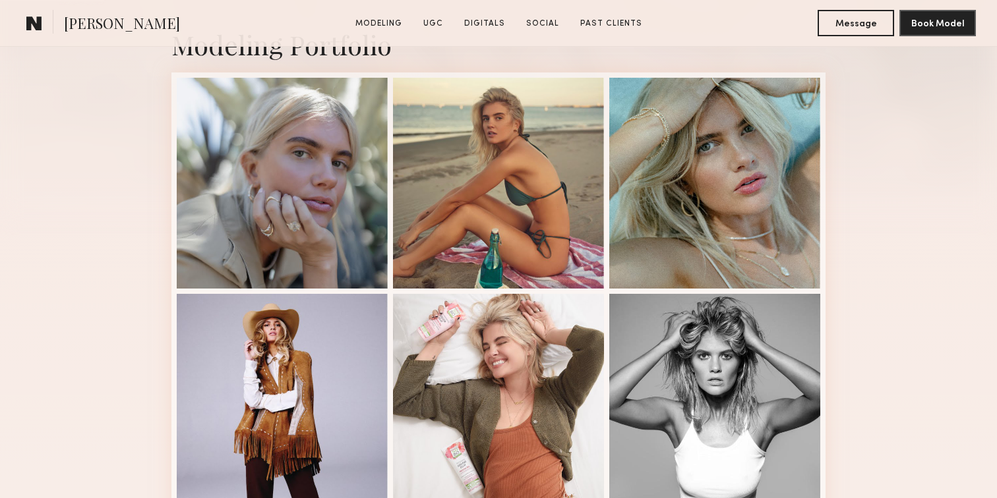
scroll to position [330, 0]
